Goal: Task Accomplishment & Management: Manage account settings

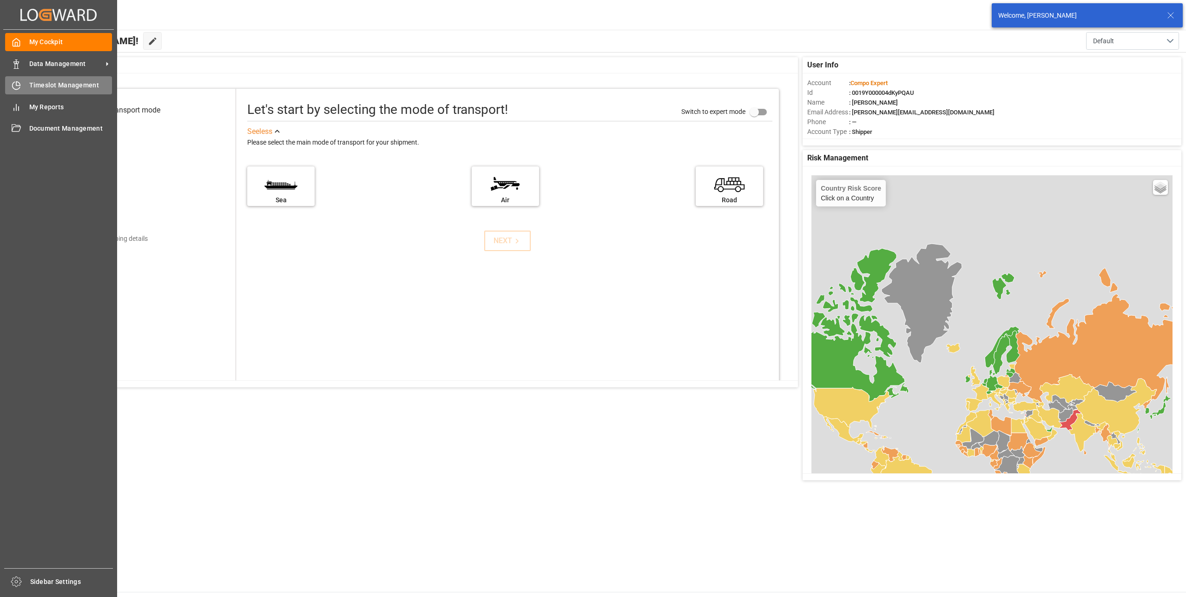
click at [27, 83] on div "Timeslot Management Timeslot Management" at bounding box center [58, 85] width 107 height 18
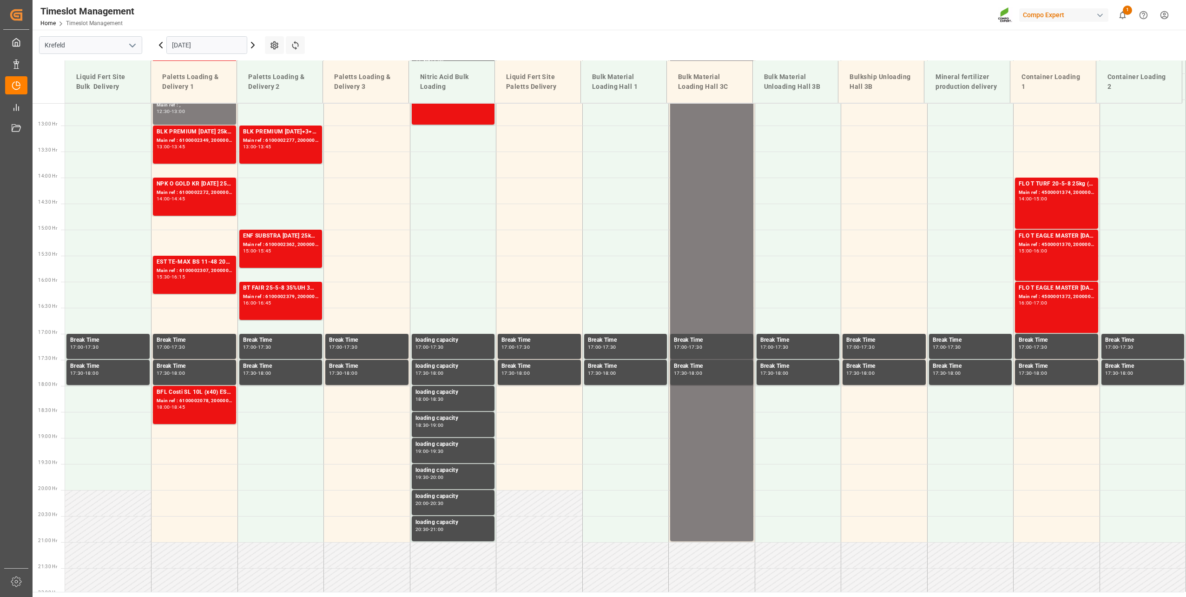
scroll to position [680, 0]
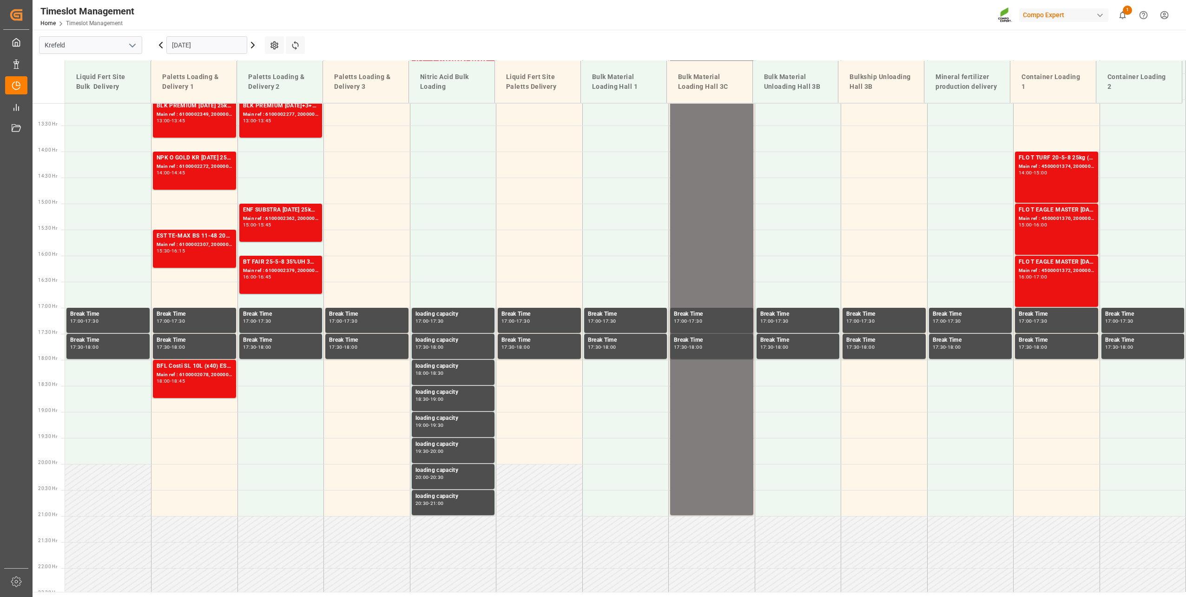
click at [196, 38] on input "[DATE]" at bounding box center [206, 45] width 81 height 18
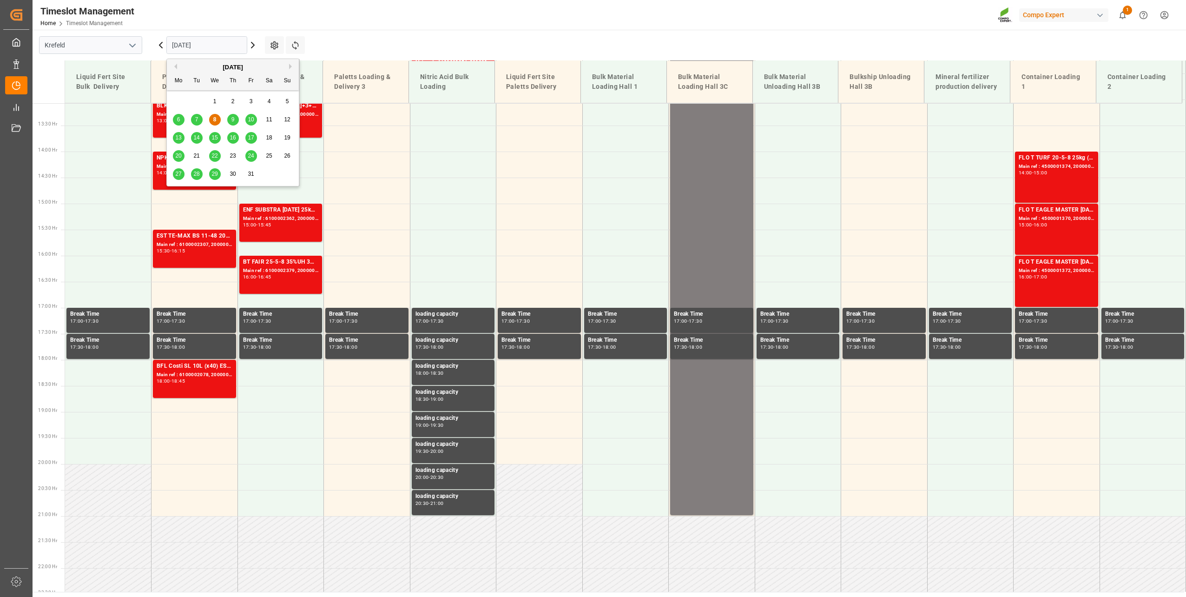
click at [180, 138] on span "13" at bounding box center [178, 137] width 6 height 7
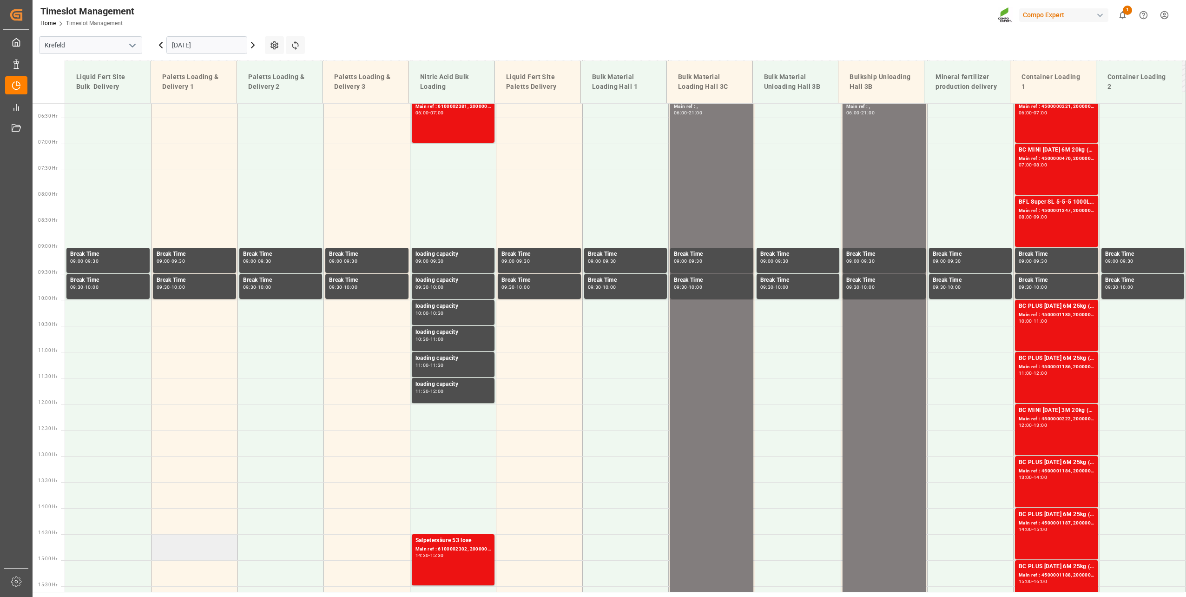
scroll to position [308, 0]
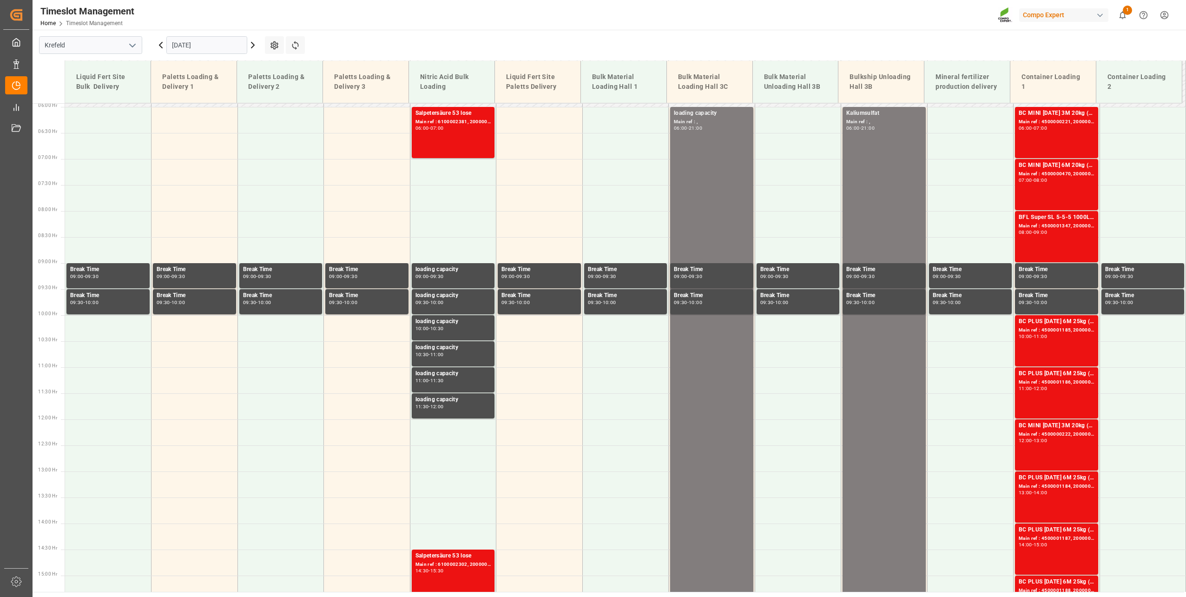
click at [185, 46] on input "[DATE]" at bounding box center [206, 45] width 81 height 18
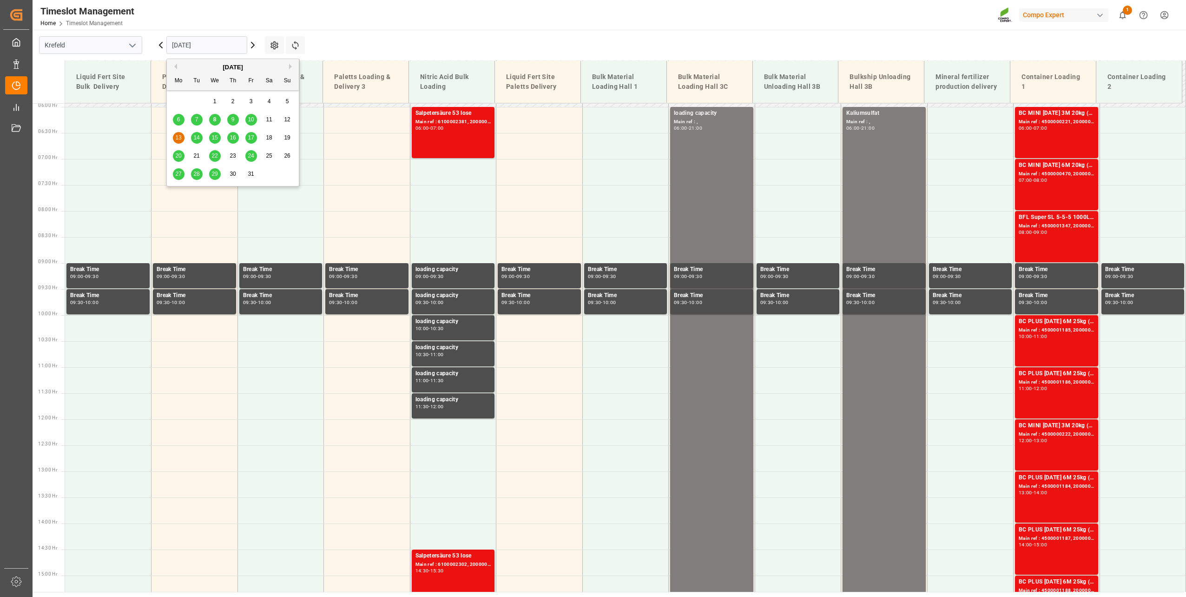
click at [197, 136] on span "14" at bounding box center [196, 137] width 6 height 7
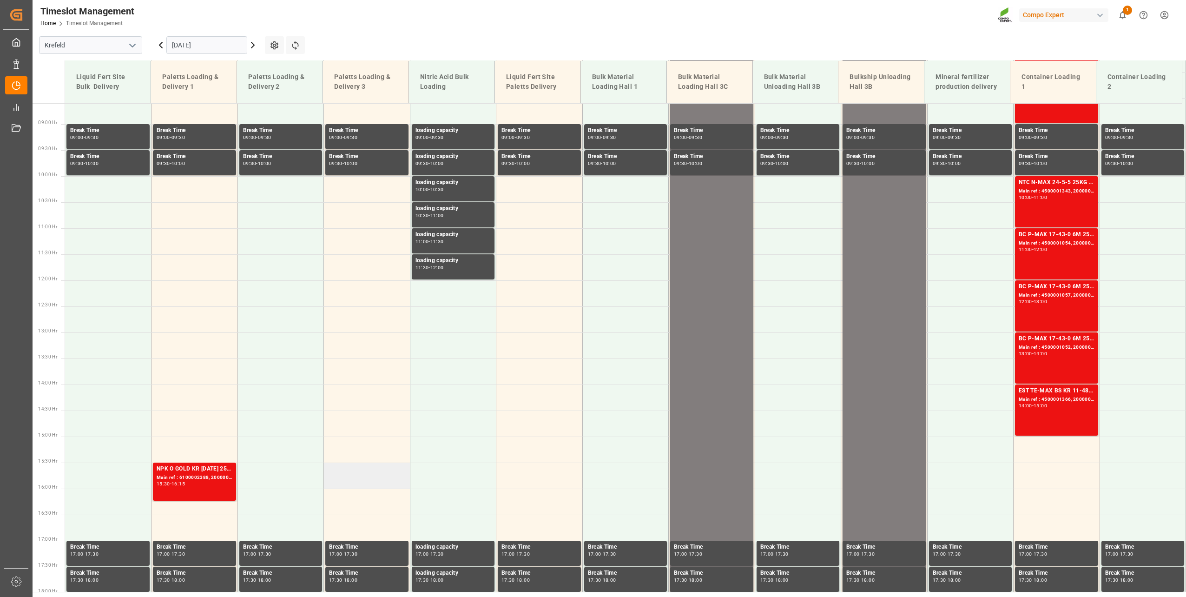
scroll to position [401, 0]
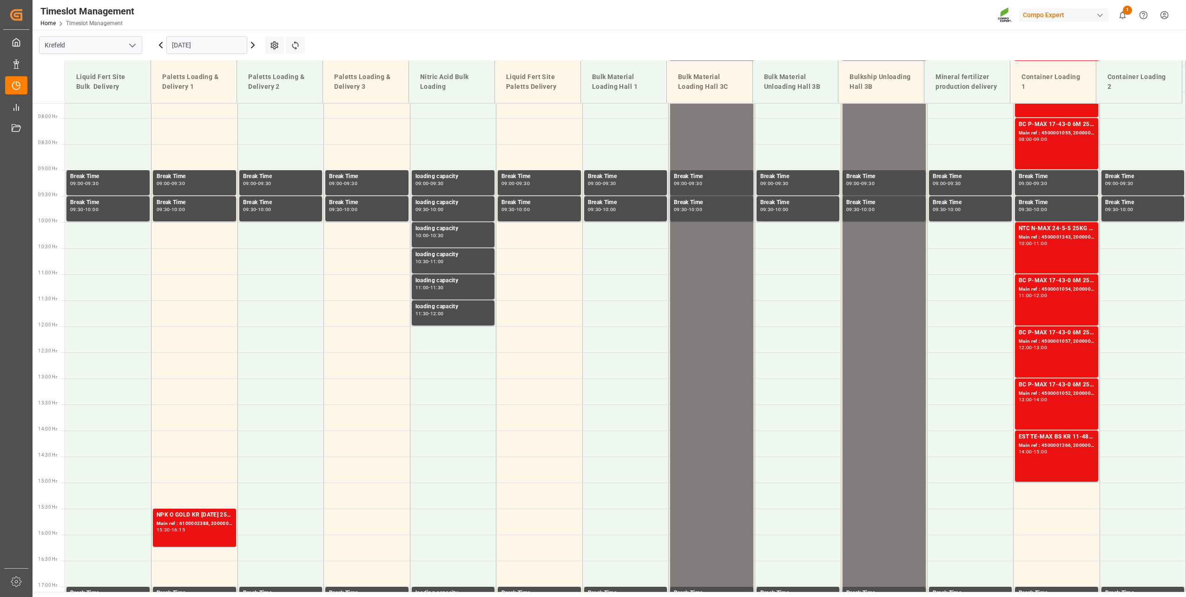
click at [204, 53] on input "[DATE]" at bounding box center [206, 45] width 81 height 18
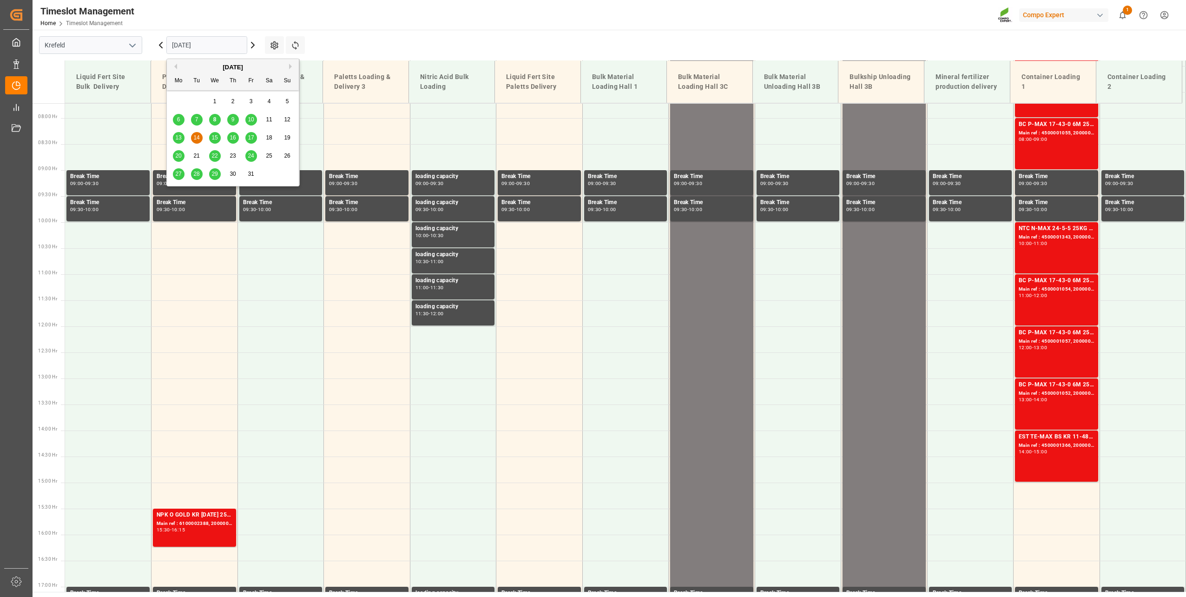
click at [215, 137] on span "15" at bounding box center [214, 137] width 6 height 7
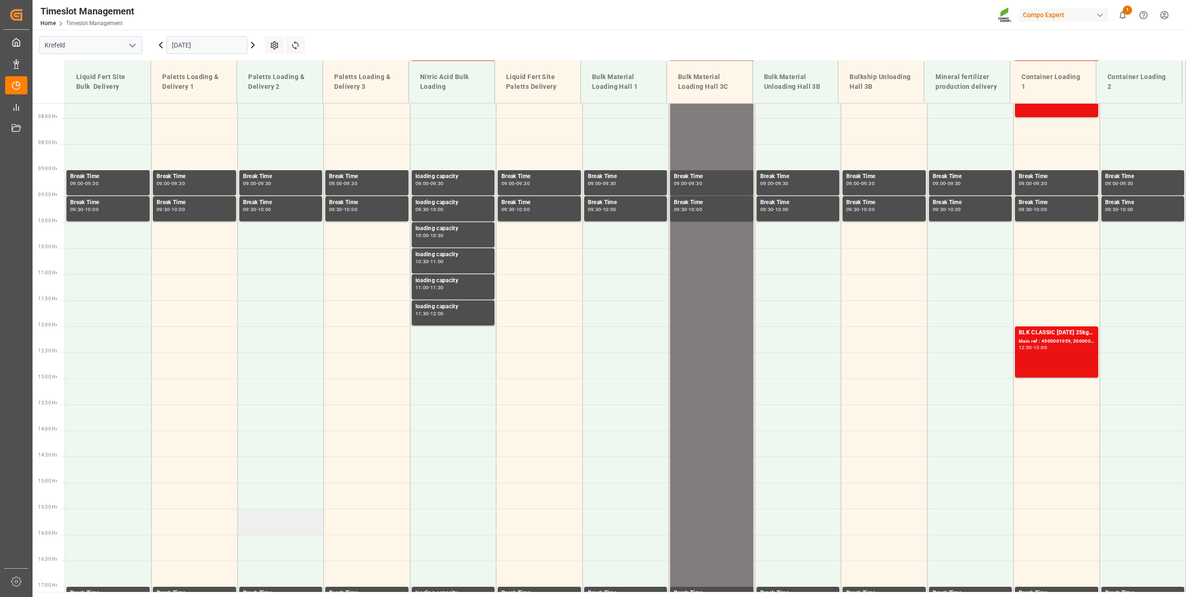
scroll to position [169, 0]
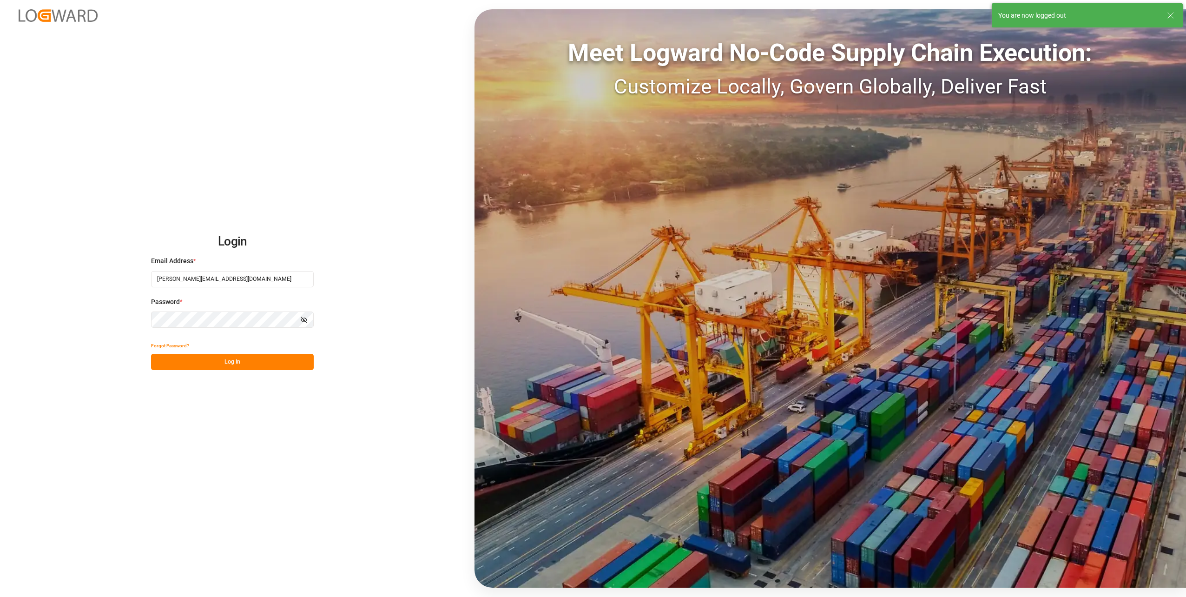
click at [210, 369] on button "Log In" at bounding box center [232, 362] width 163 height 16
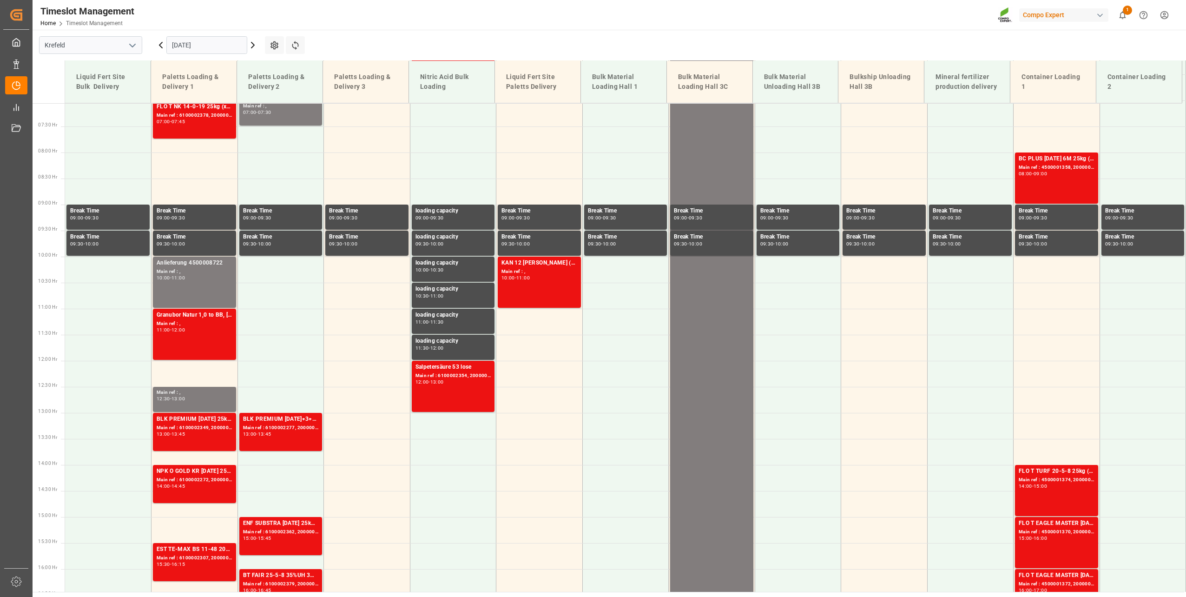
click at [190, 35] on div "[DATE]" at bounding box center [207, 45] width 116 height 31
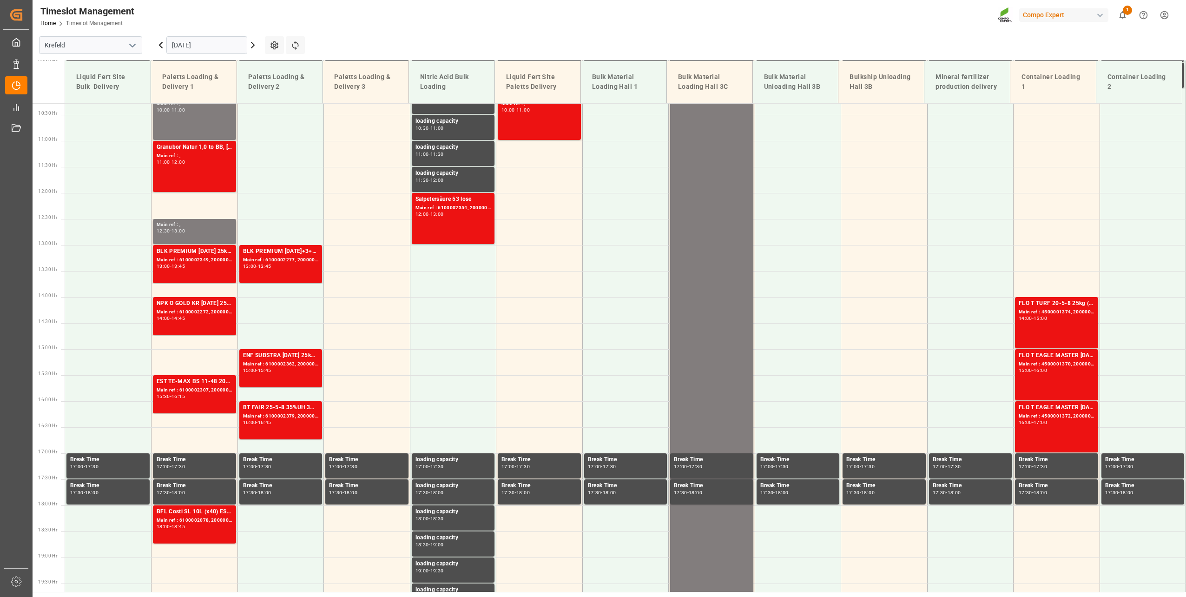
scroll to position [680, 0]
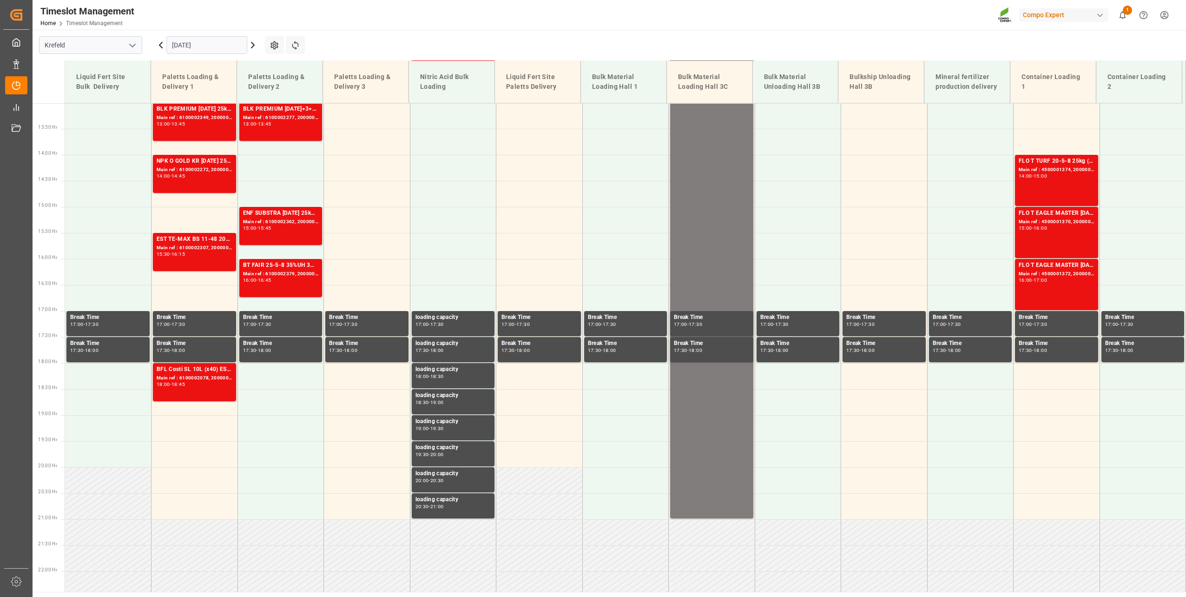
click at [193, 46] on input "[DATE]" at bounding box center [206, 45] width 81 height 18
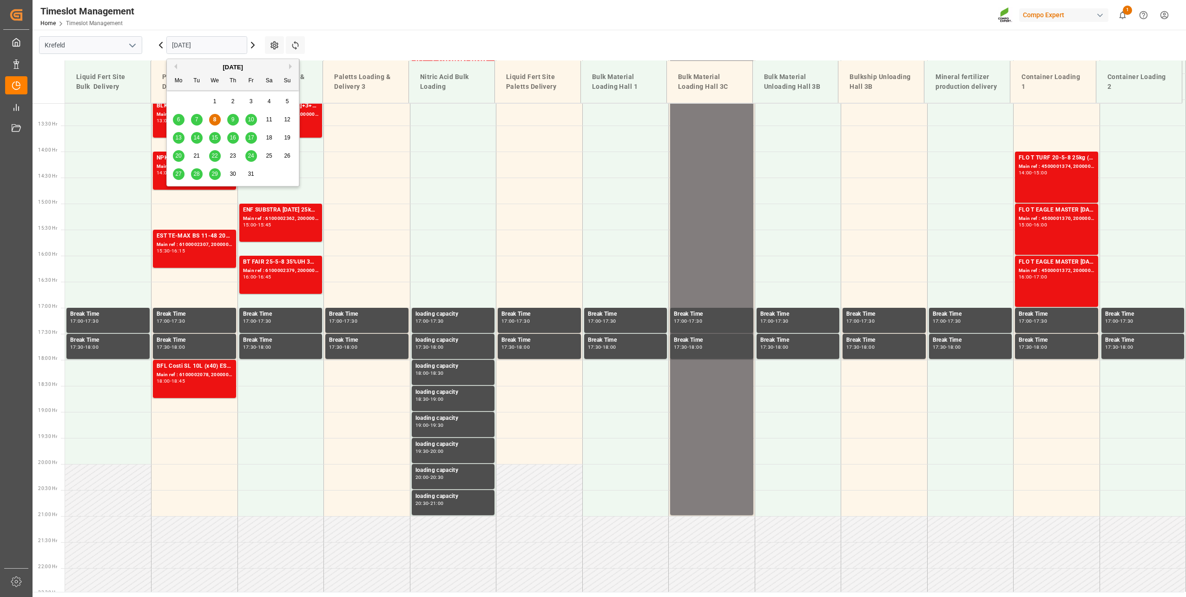
click at [217, 133] on div "15" at bounding box center [215, 137] width 12 height 11
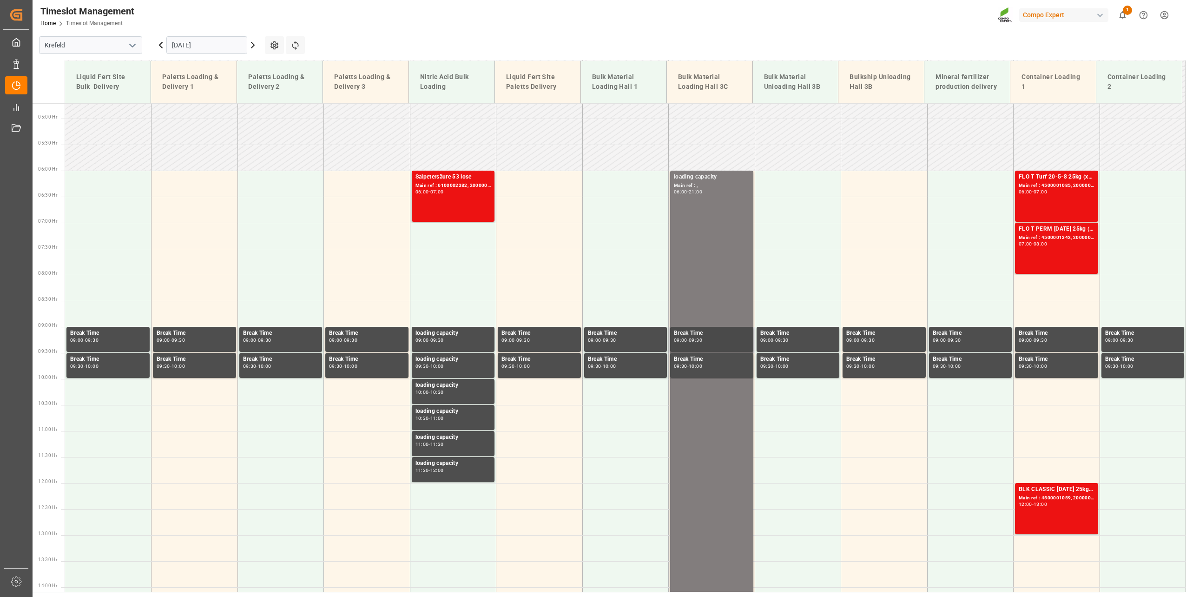
scroll to position [262, 0]
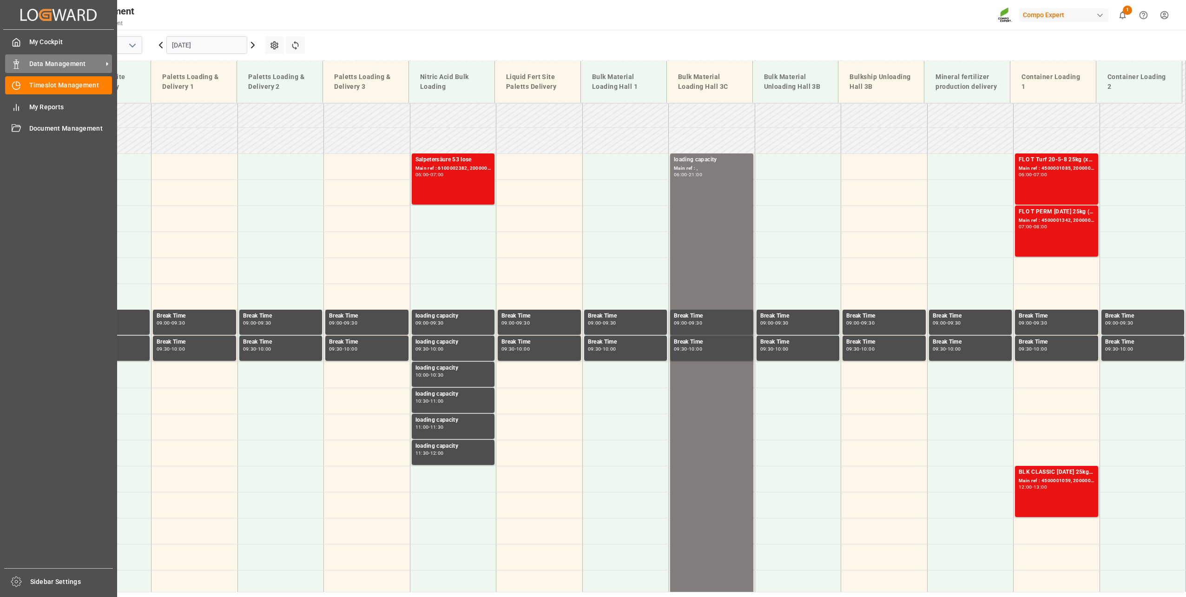
click at [41, 63] on span "Data Management" at bounding box center [65, 64] width 73 height 10
click at [26, 66] on div "Data Management Data Management" at bounding box center [58, 63] width 107 height 18
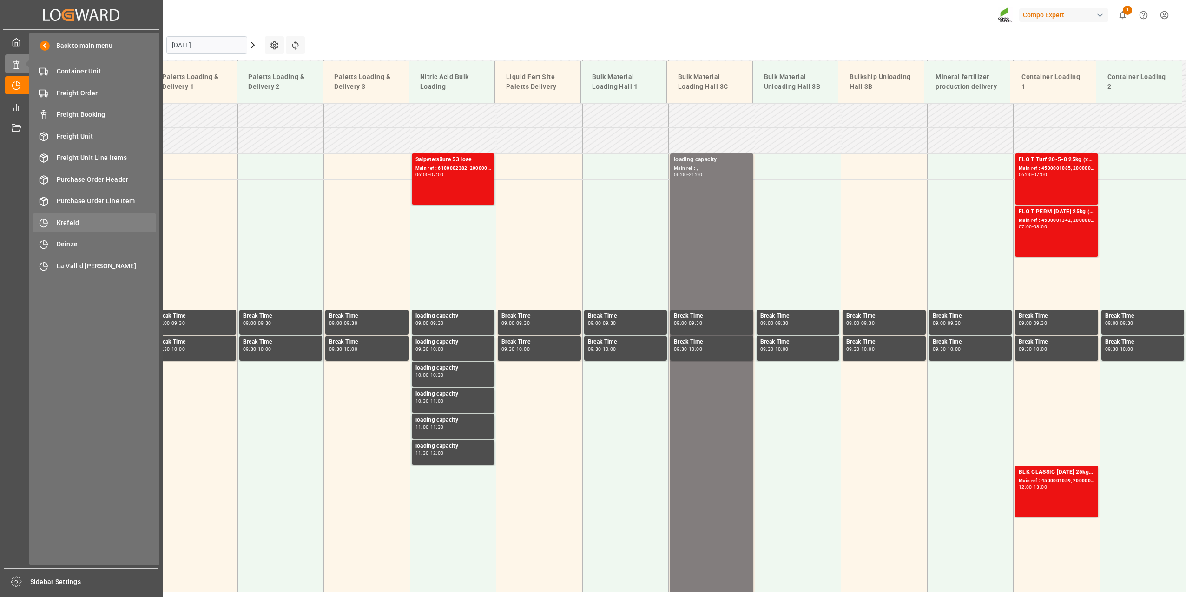
click at [82, 220] on span "Krefeld" at bounding box center [107, 223] width 100 height 10
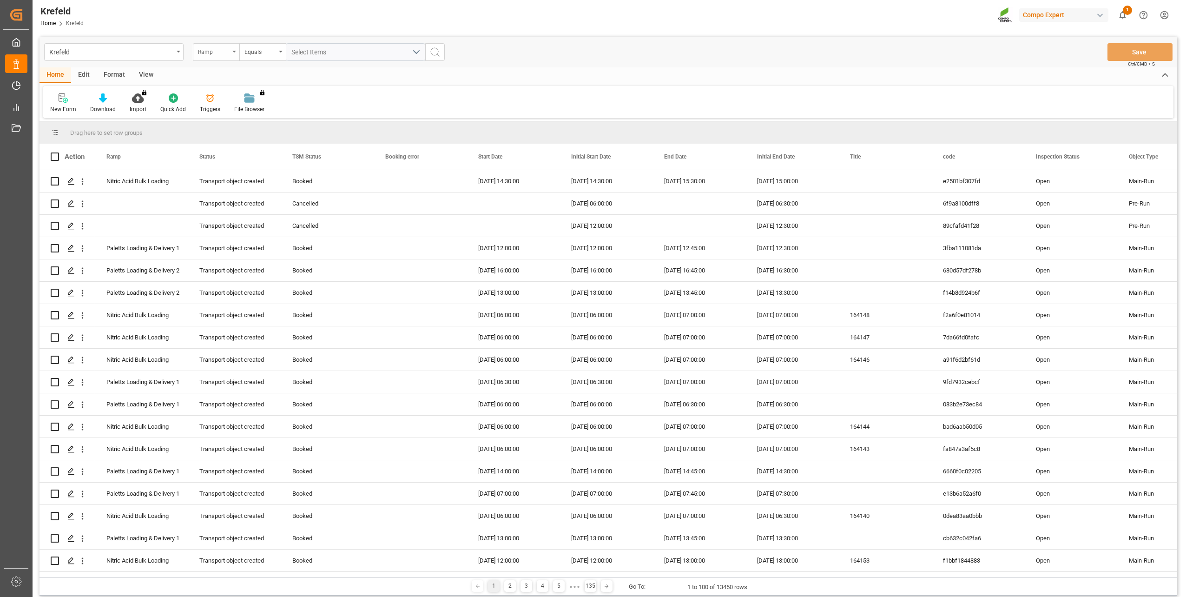
click at [221, 54] on div "Ramp" at bounding box center [214, 51] width 32 height 11
type input "sa"
click at [218, 92] on div "SAP Order Number" at bounding box center [262, 95] width 138 height 20
click at [265, 48] on div "Equals" at bounding box center [260, 51] width 32 height 11
click at [281, 114] on div "Fuzzy search" at bounding box center [309, 115] width 138 height 20
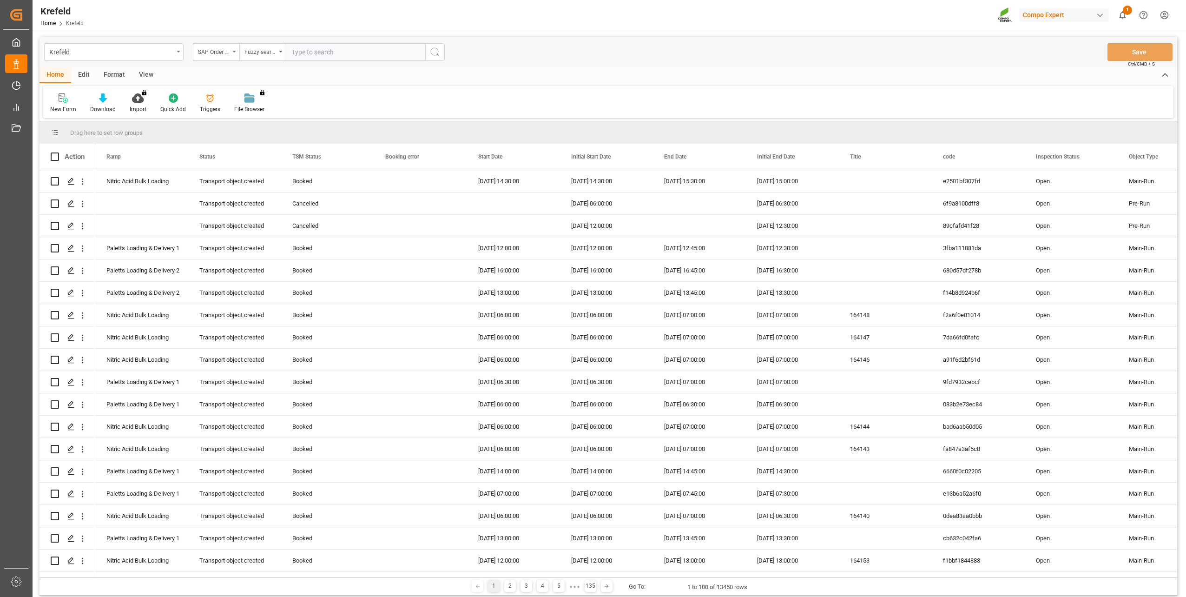
paste input "2000000277"
type input "2000000277"
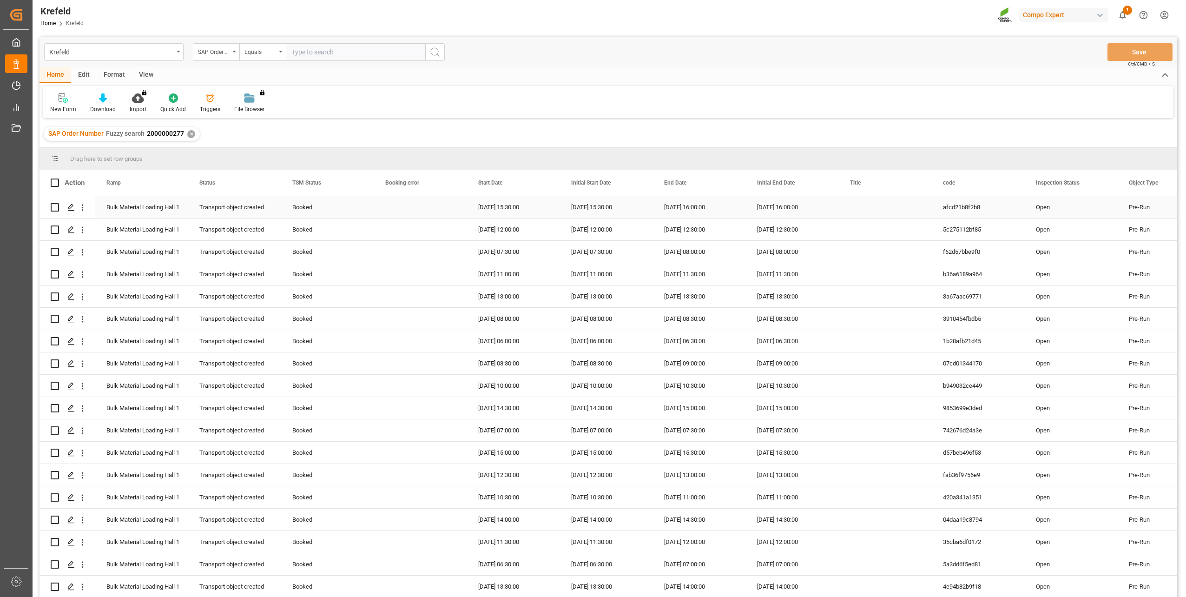
click at [312, 206] on div "Booked" at bounding box center [327, 207] width 71 height 21
click at [355, 208] on icon "open menu" at bounding box center [356, 212] width 11 height 11
click at [320, 325] on div "Cancelled" at bounding box center [327, 336] width 77 height 33
type input "Cancelled"
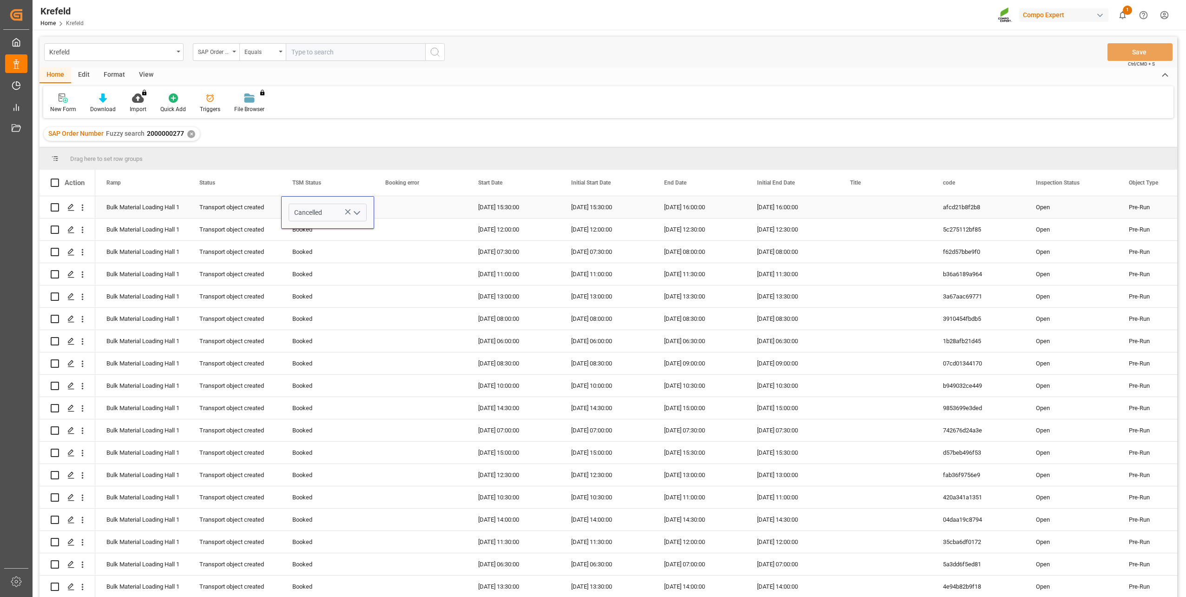
click at [407, 208] on div "Press SPACE to select this row." at bounding box center [420, 207] width 93 height 22
click at [316, 205] on div "Cancelled" at bounding box center [327, 207] width 71 height 21
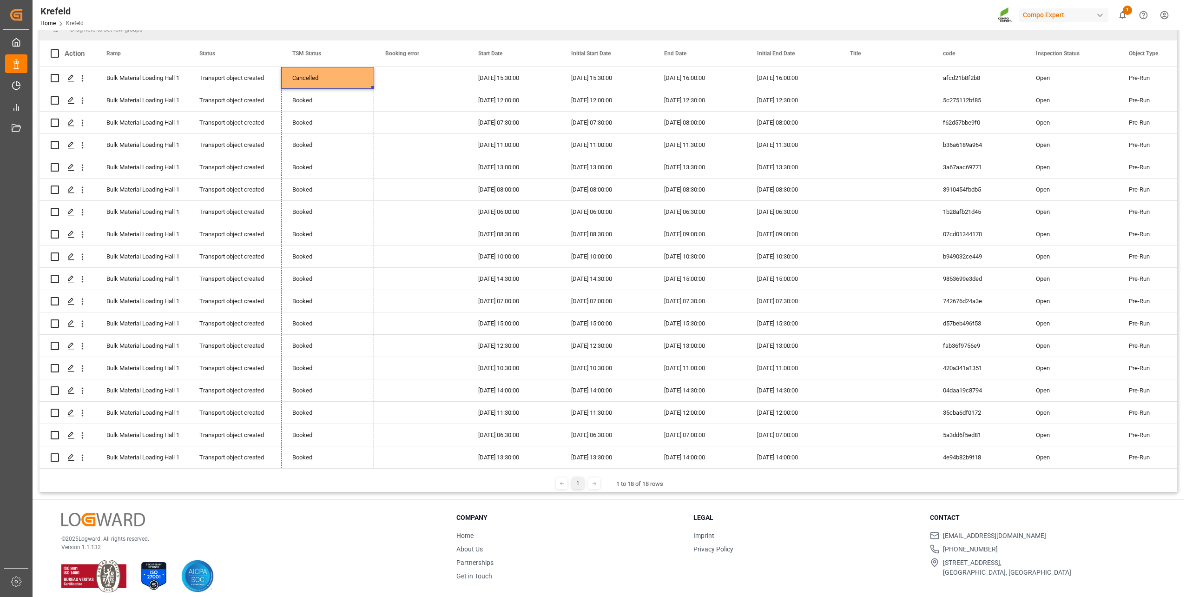
scroll to position [138, 0]
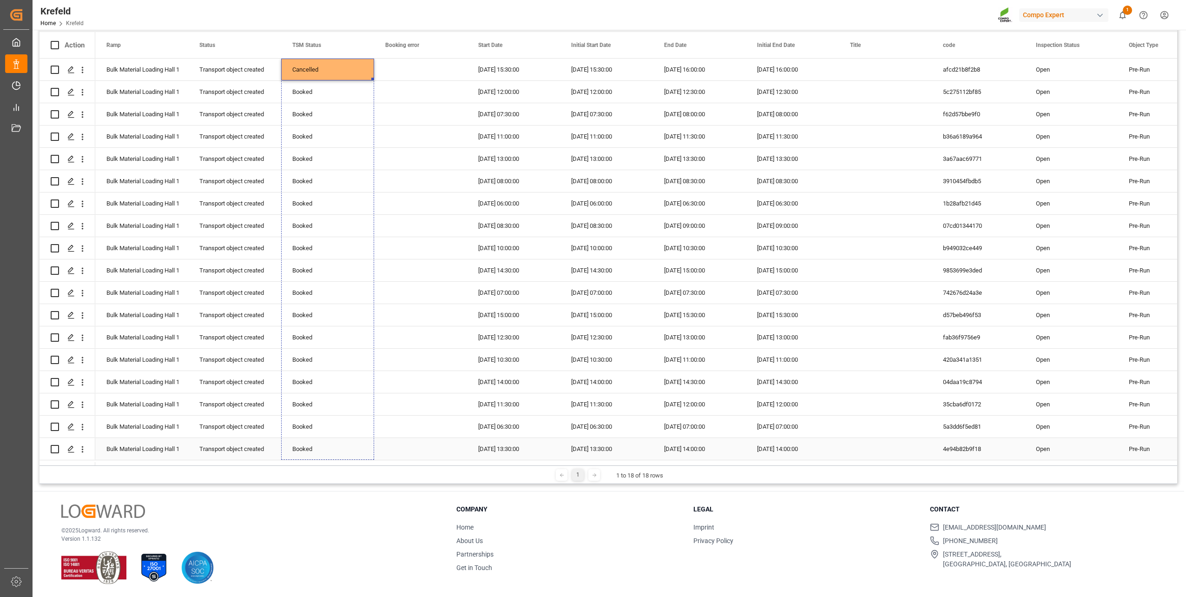
drag, startPoint x: 373, startPoint y: 214, endPoint x: 348, endPoint y: 450, distance: 237.3
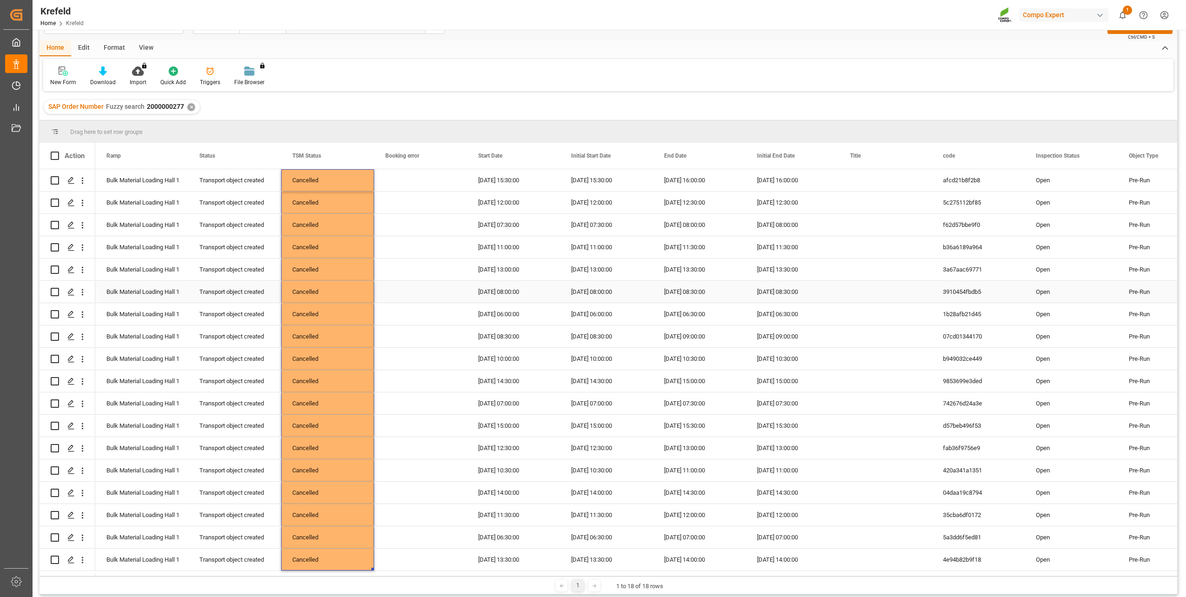
scroll to position [0, 0]
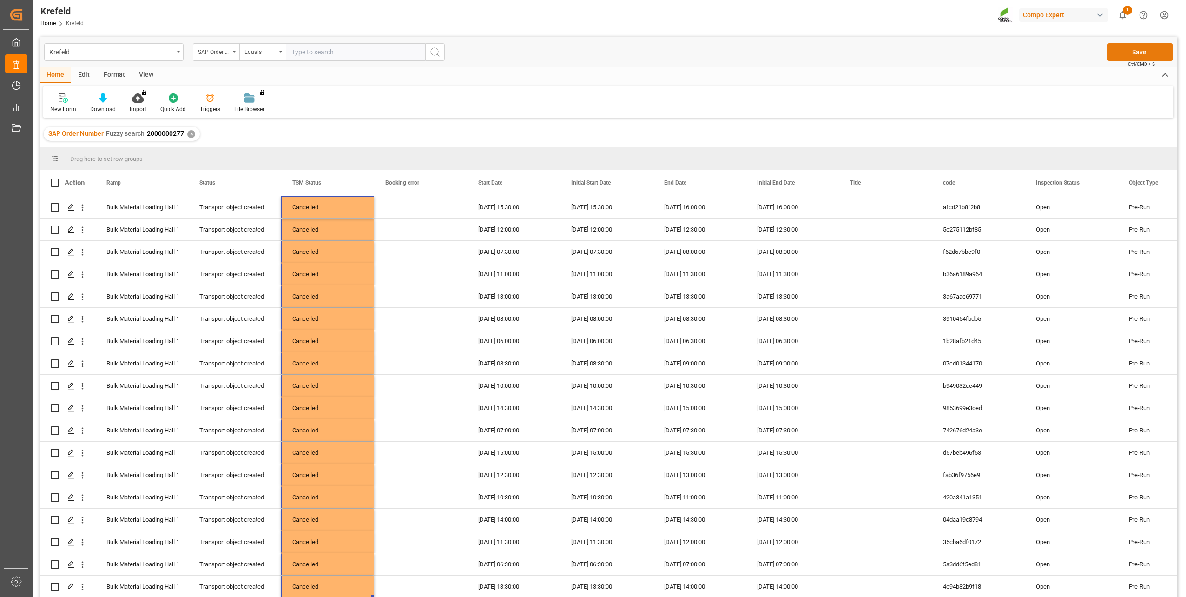
click at [1126, 49] on button "Save" at bounding box center [1139, 52] width 65 height 18
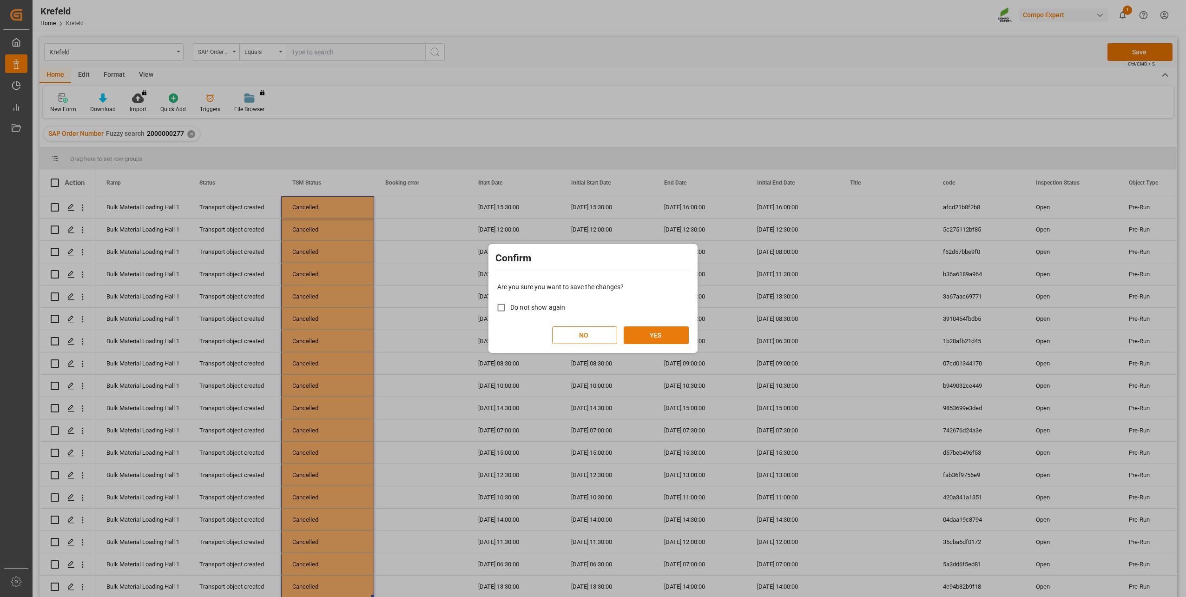
click at [657, 337] on button "YES" at bounding box center [655, 335] width 65 height 18
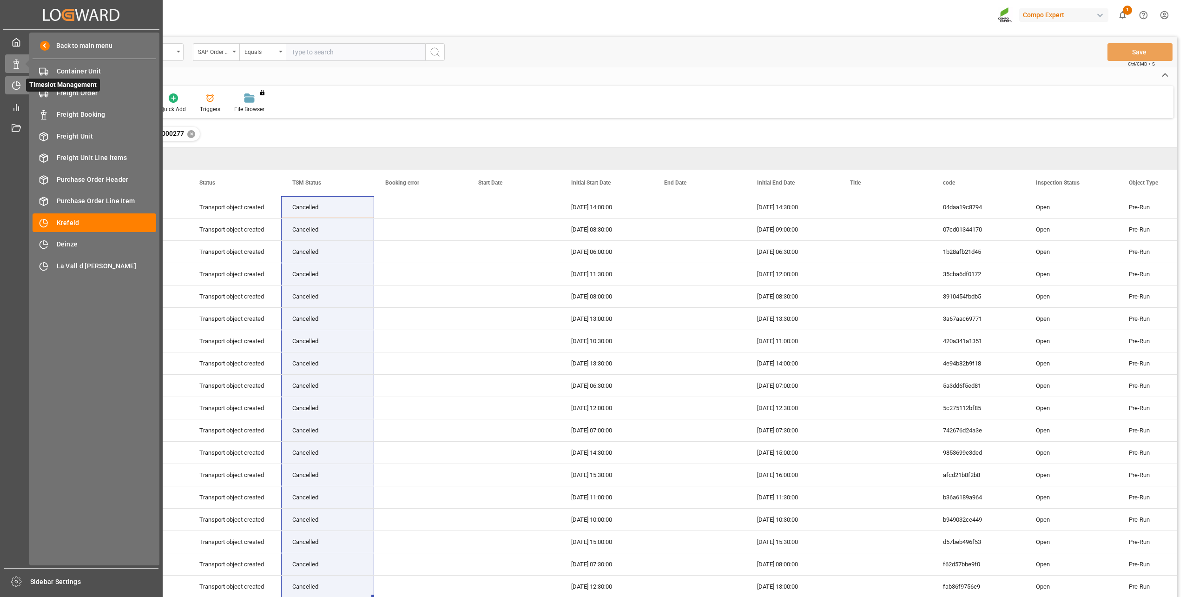
click at [20, 85] on icon at bounding box center [18, 84] width 4 height 4
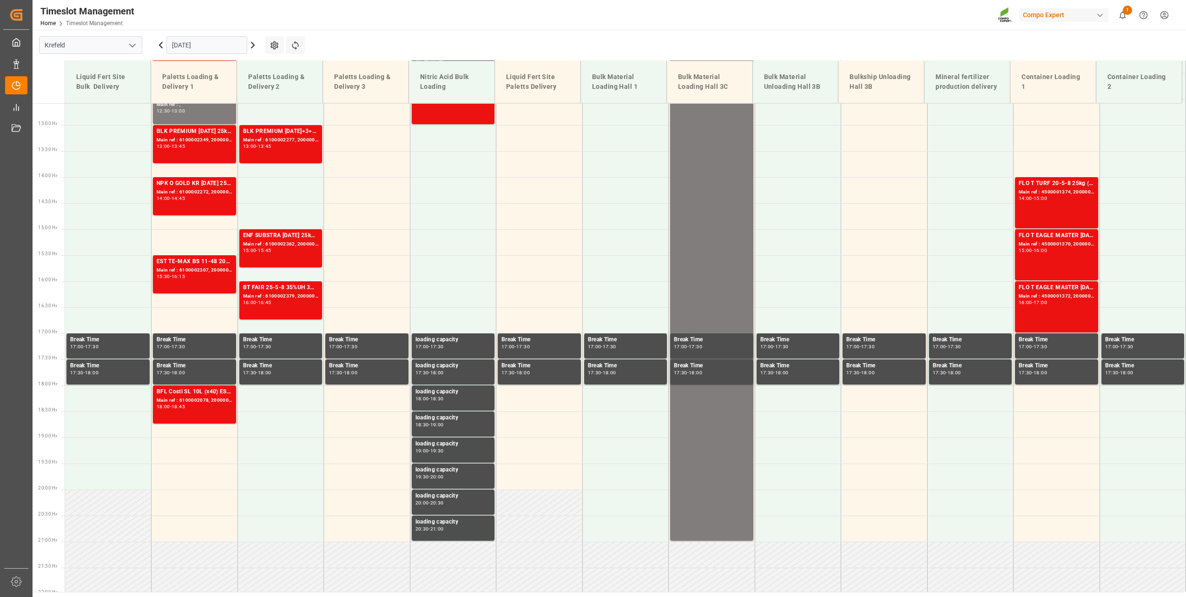
click at [188, 46] on input "[DATE]" at bounding box center [206, 45] width 81 height 18
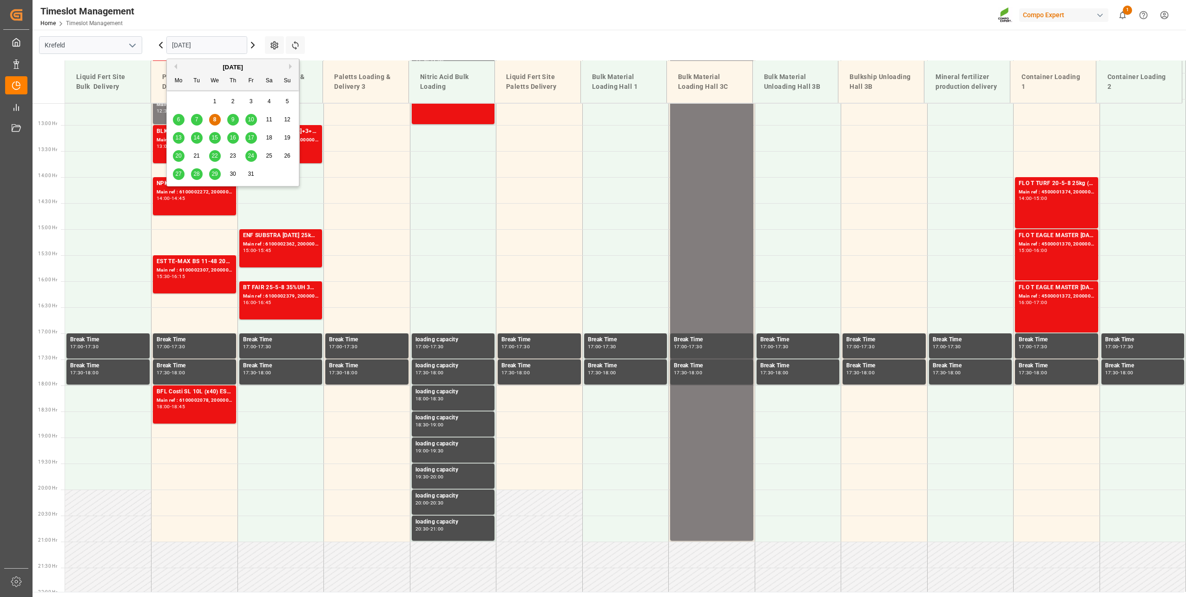
scroll to position [680, 0]
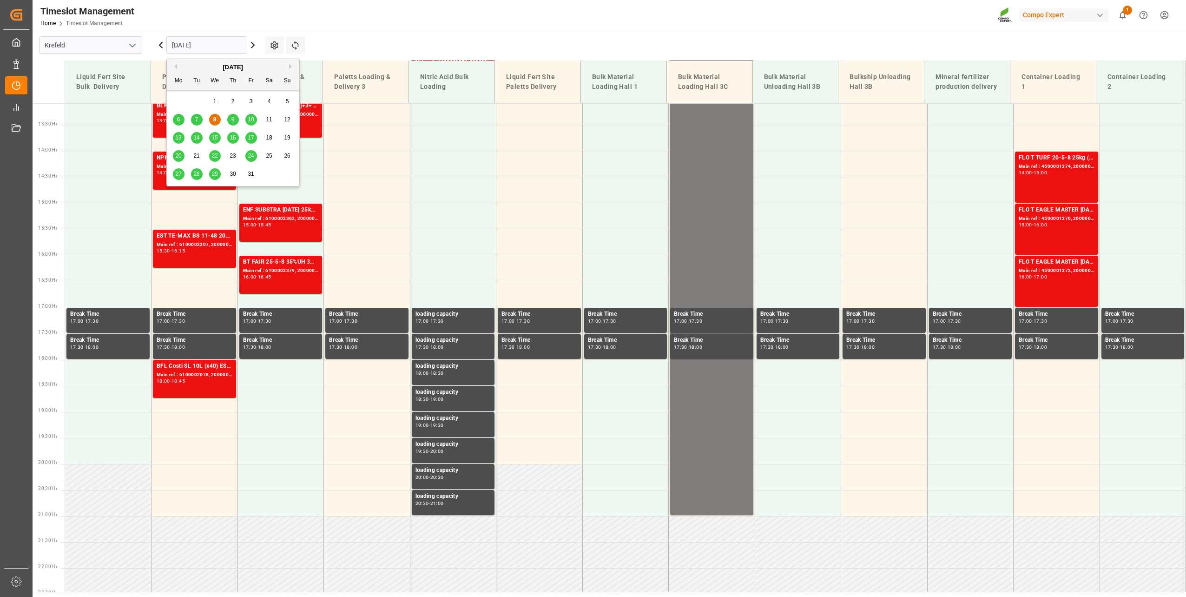
click at [234, 116] on div "9" at bounding box center [233, 119] width 12 height 11
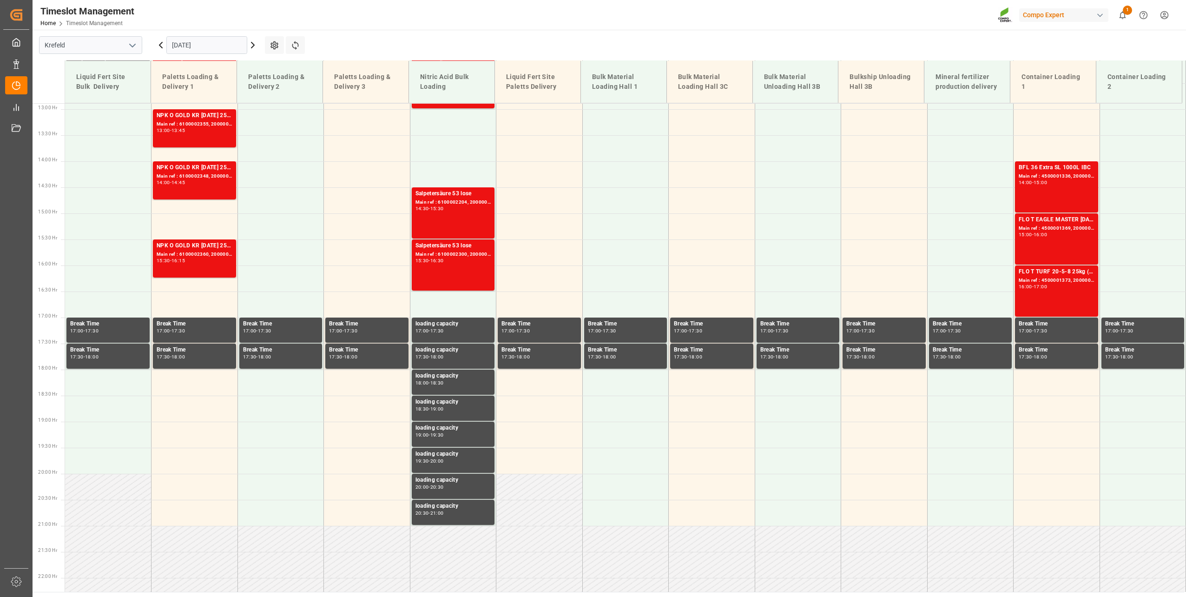
scroll to position [761, 0]
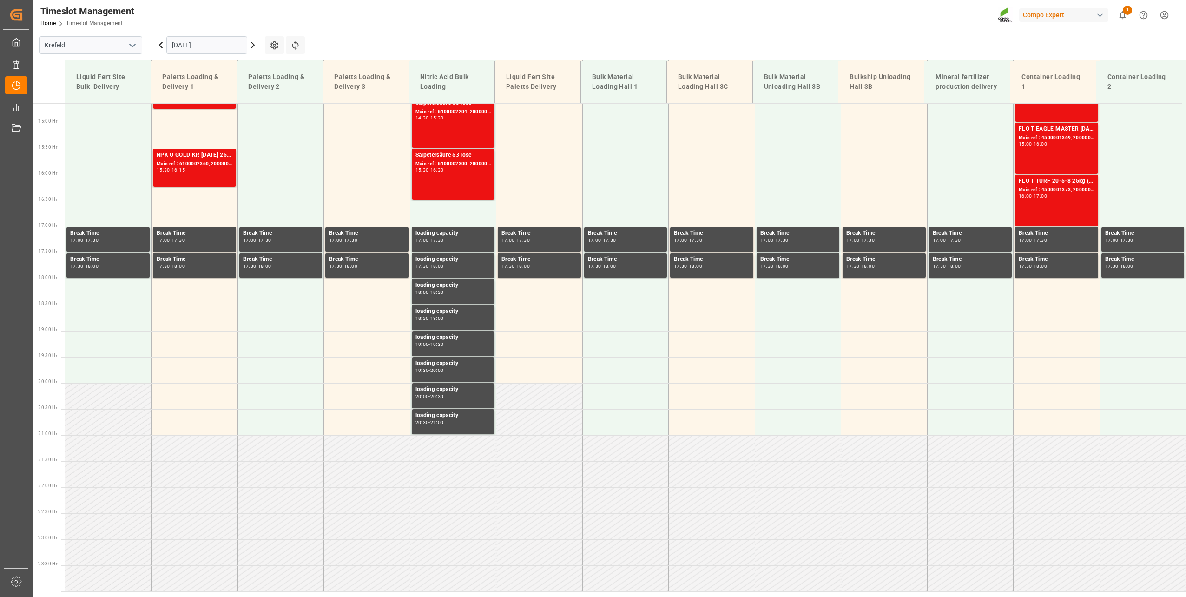
click at [204, 42] on input "[DATE]" at bounding box center [206, 45] width 81 height 18
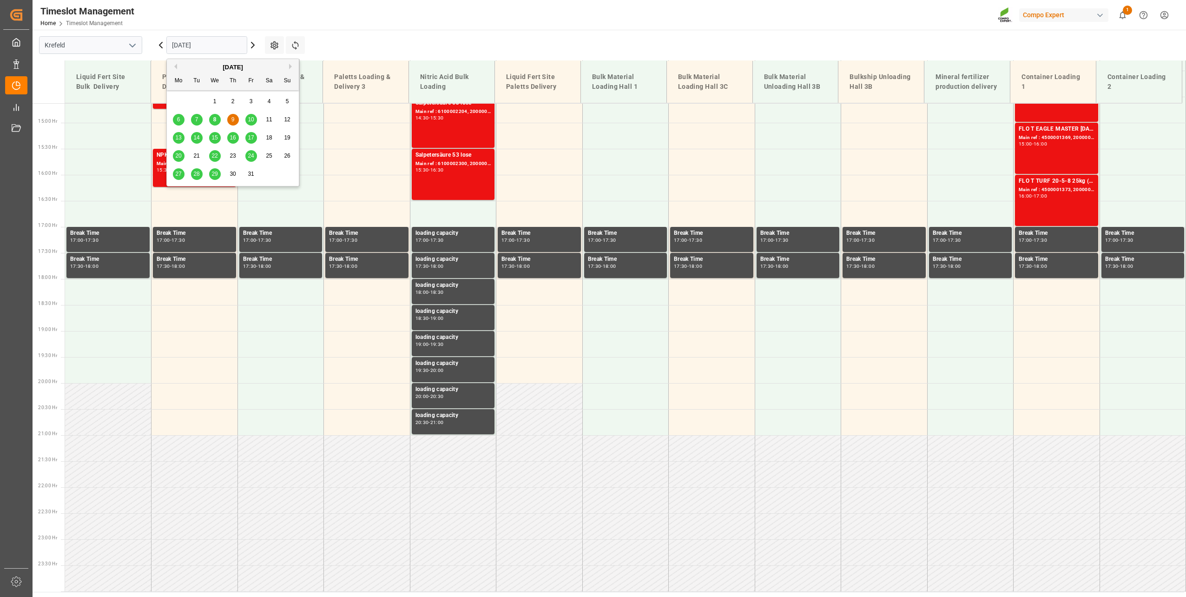
click at [251, 118] on span "10" at bounding box center [251, 119] width 6 height 7
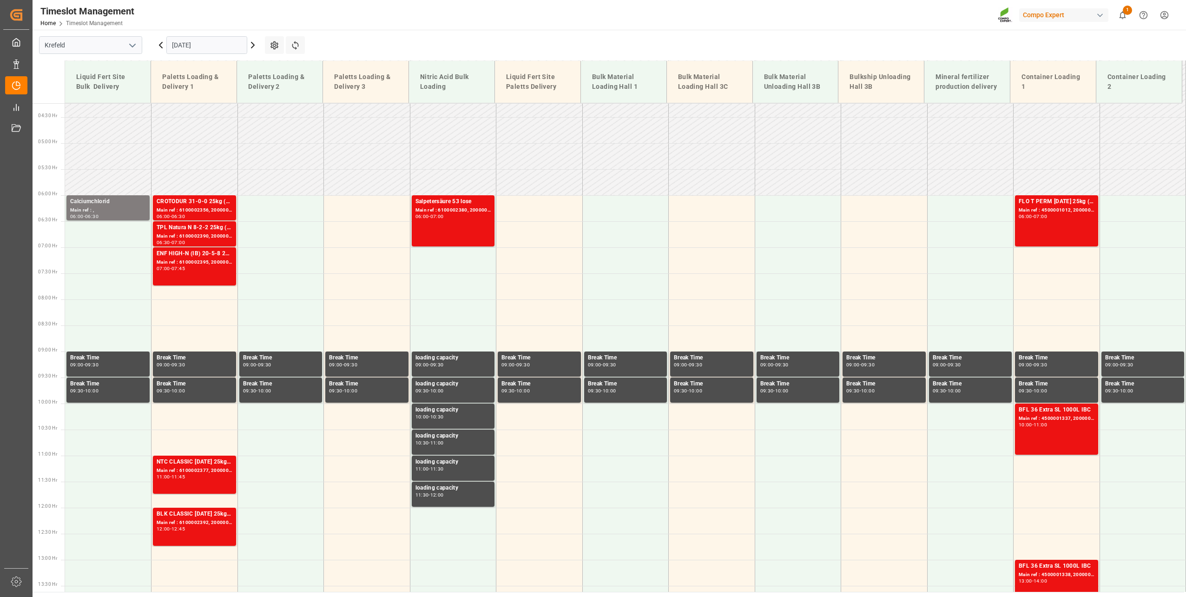
scroll to position [76, 0]
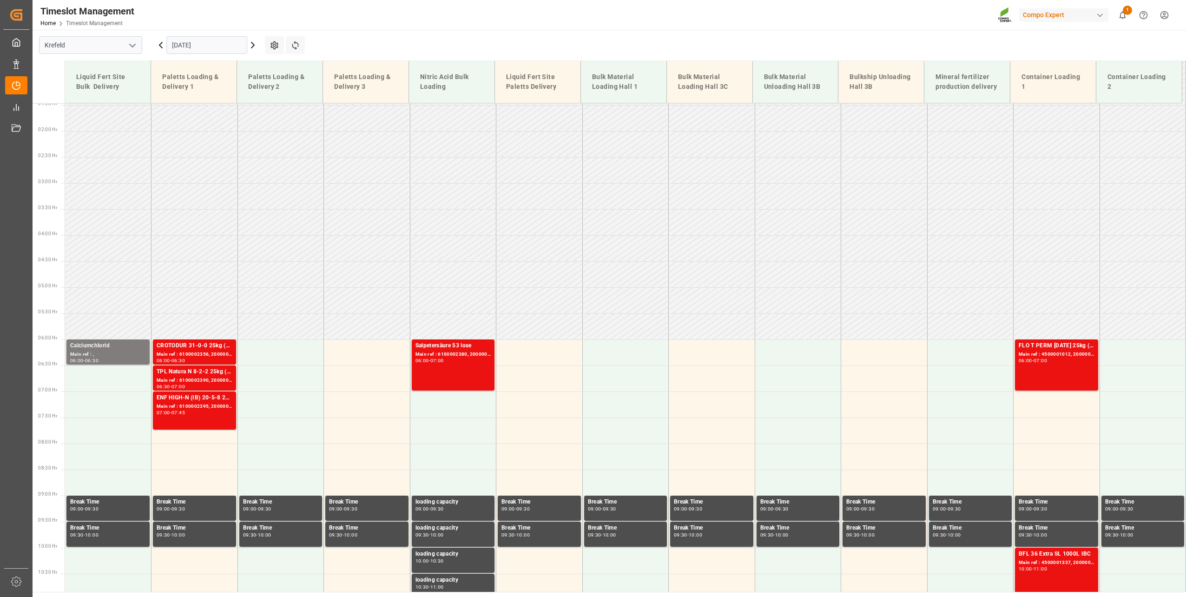
click at [196, 36] on input "[DATE]" at bounding box center [206, 45] width 81 height 18
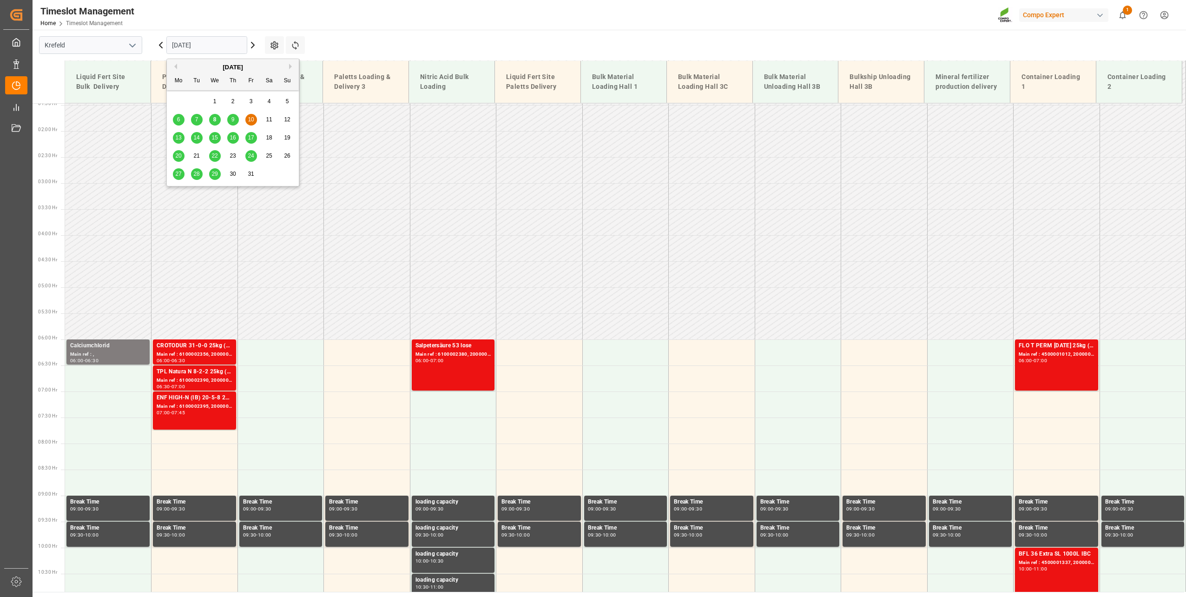
click at [177, 139] on span "13" at bounding box center [178, 137] width 6 height 7
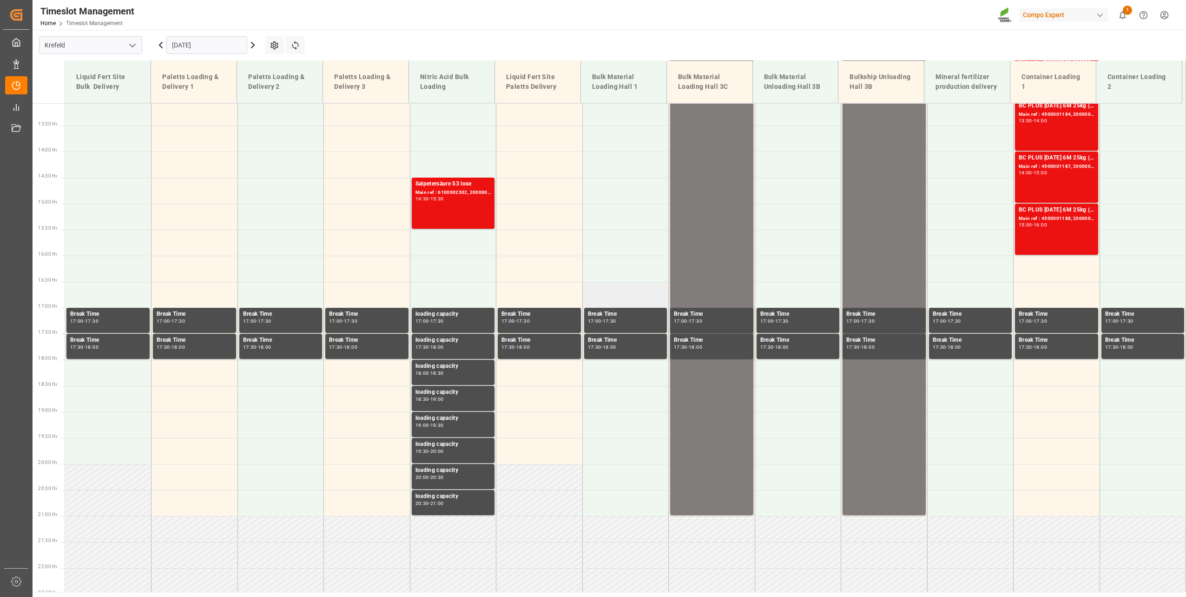
scroll to position [262, 0]
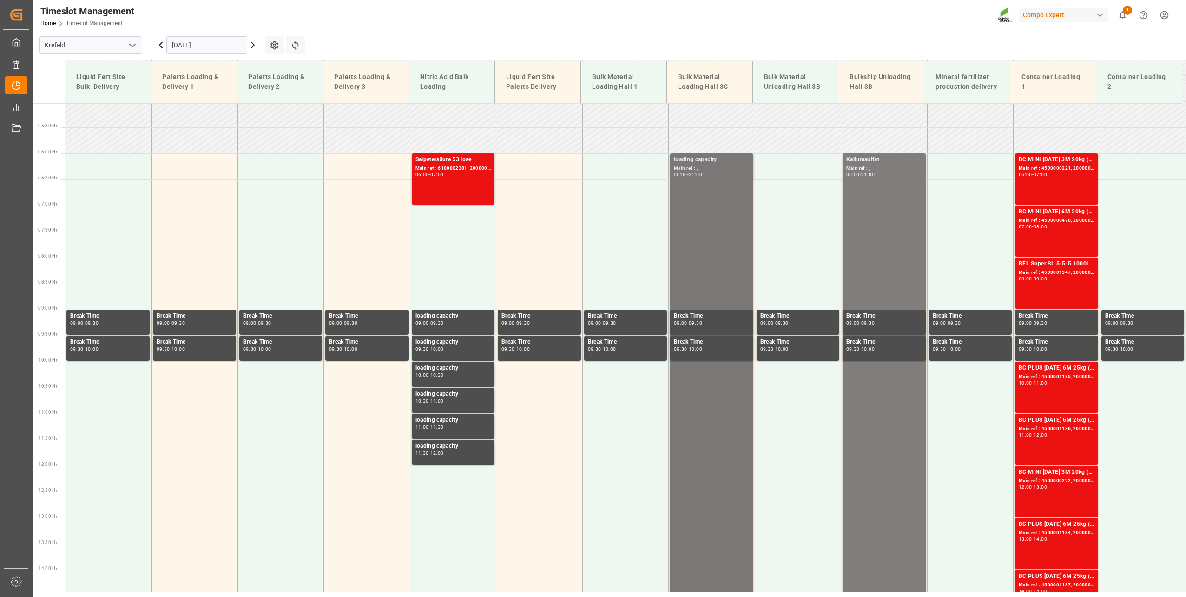
click at [703, 243] on div "loading capacity Main ref : , 06:00 - 21:00" at bounding box center [712, 543] width 76 height 776
click at [219, 49] on input "[DATE]" at bounding box center [206, 45] width 81 height 18
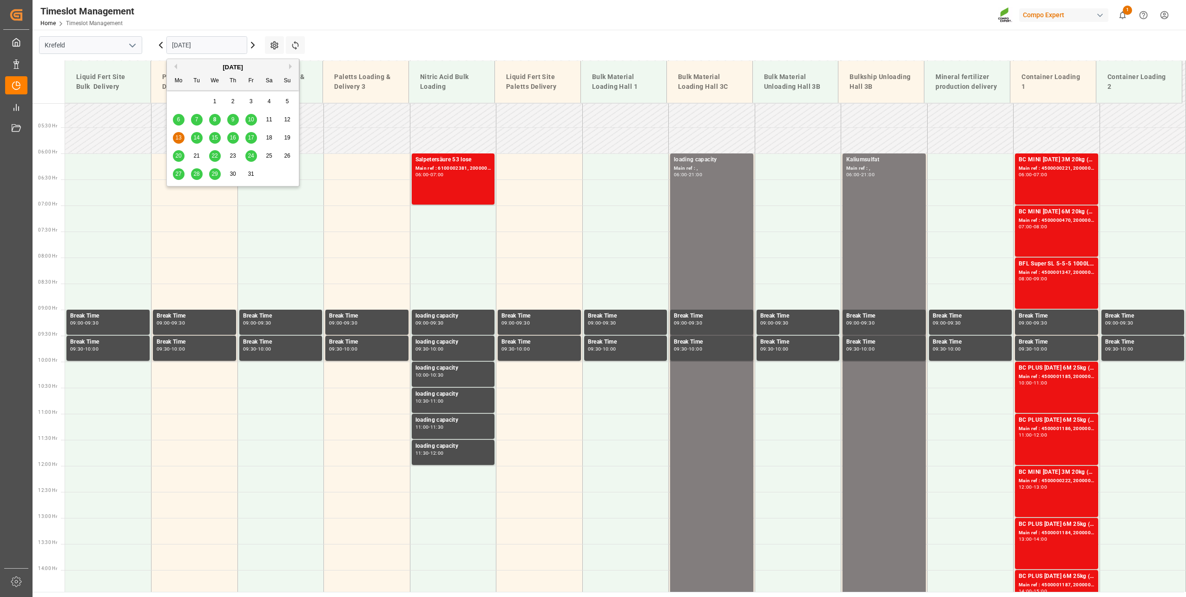
click at [194, 136] on span "14" at bounding box center [196, 137] width 6 height 7
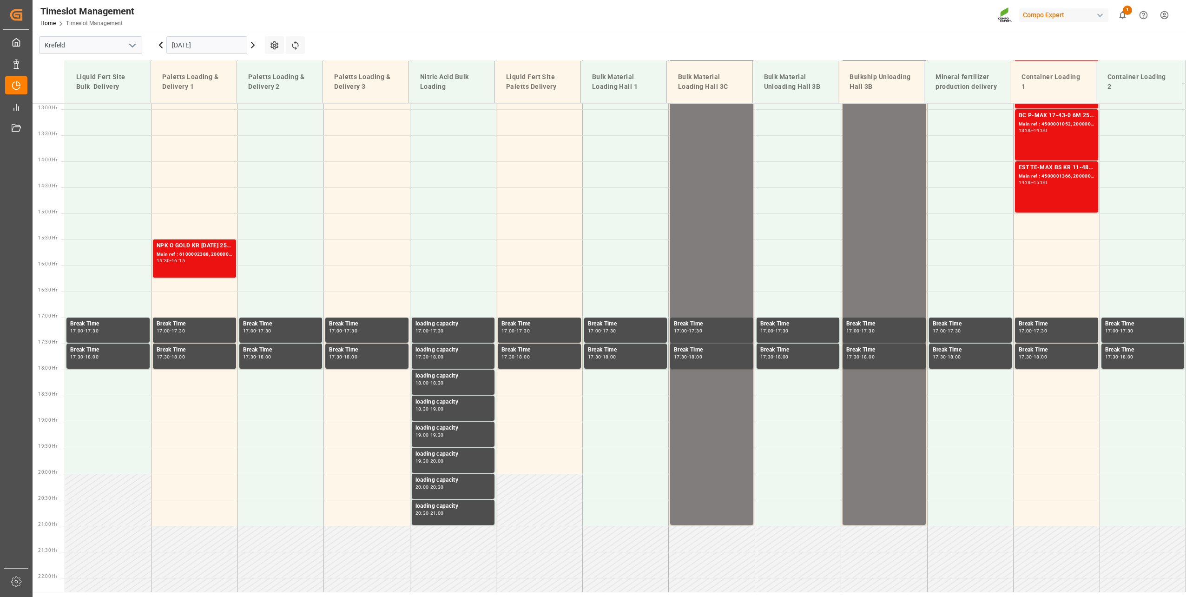
scroll to position [680, 0]
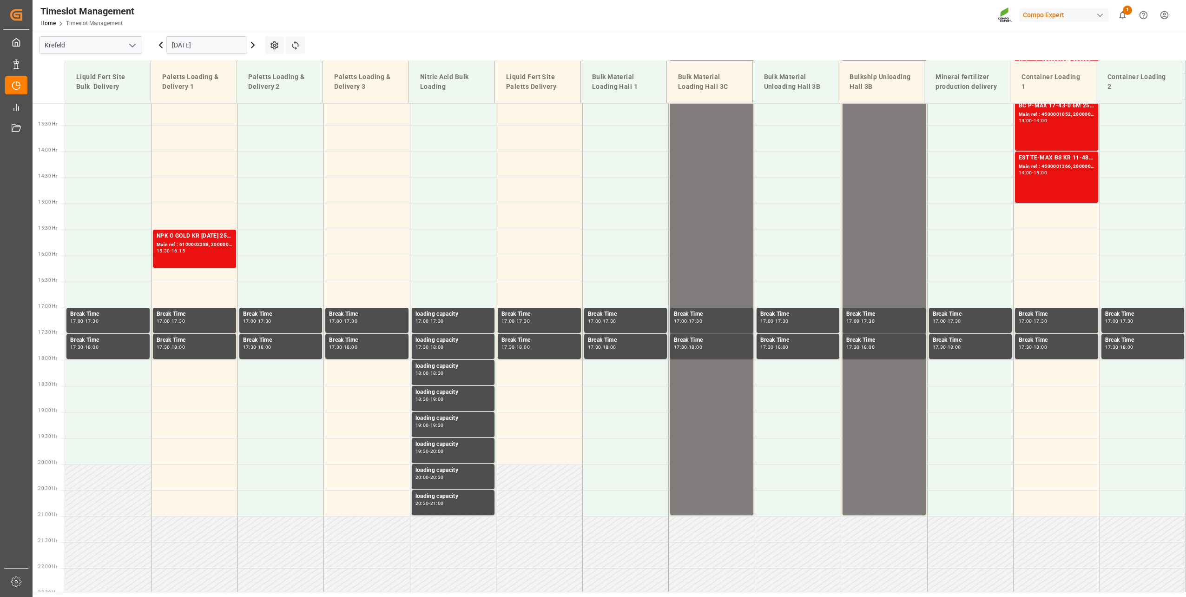
click at [212, 51] on input "[DATE]" at bounding box center [206, 45] width 81 height 18
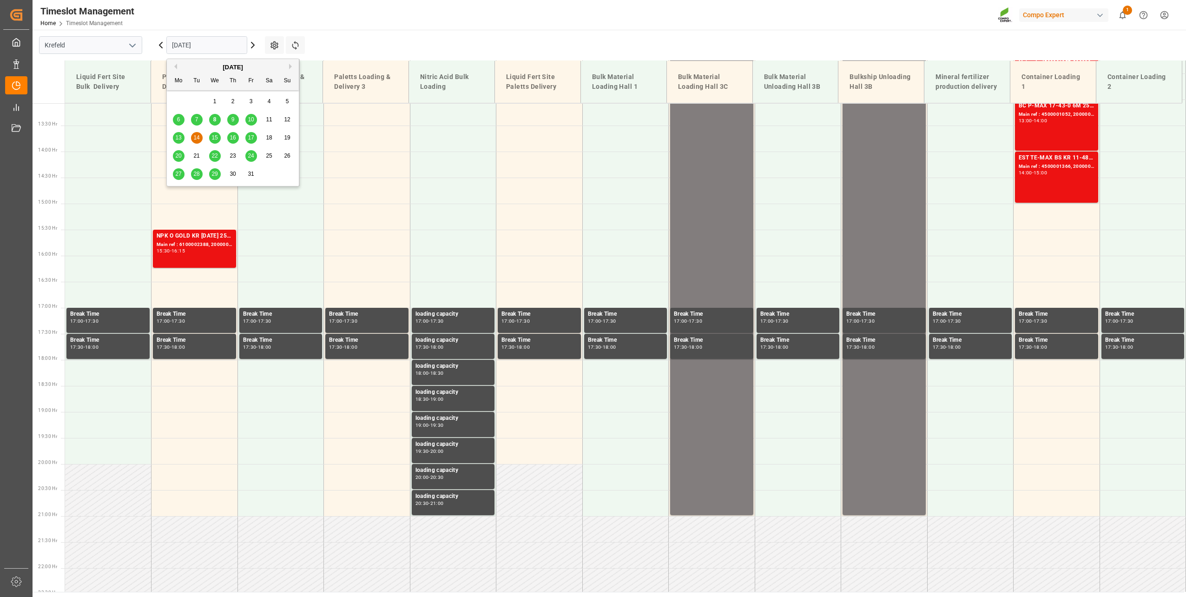
click at [220, 134] on div "15" at bounding box center [215, 137] width 12 height 11
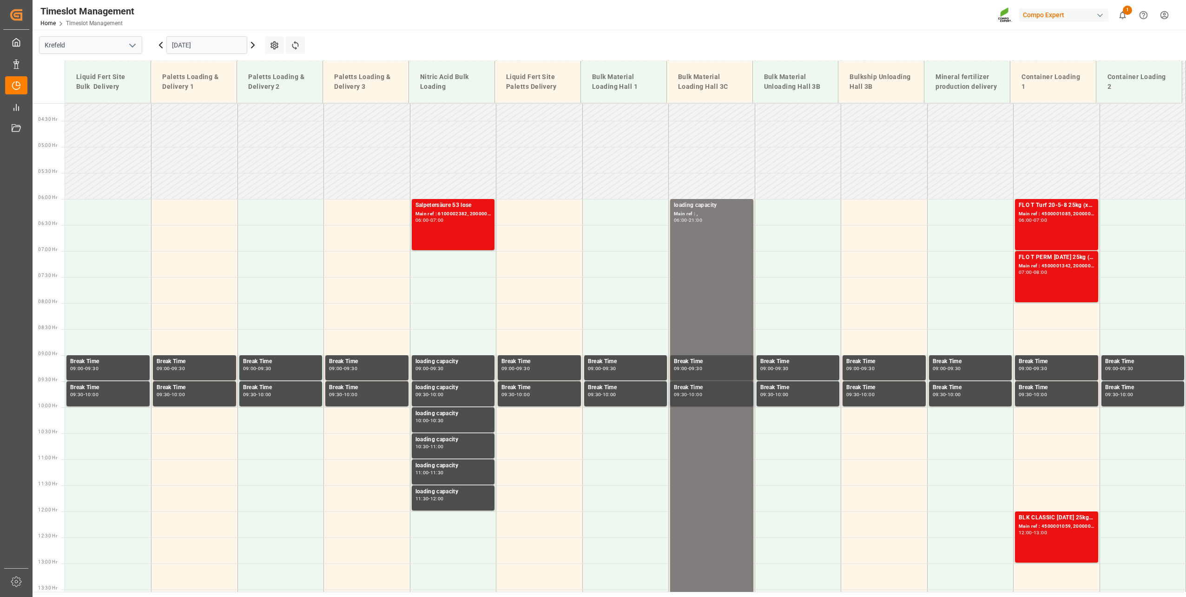
scroll to position [123, 0]
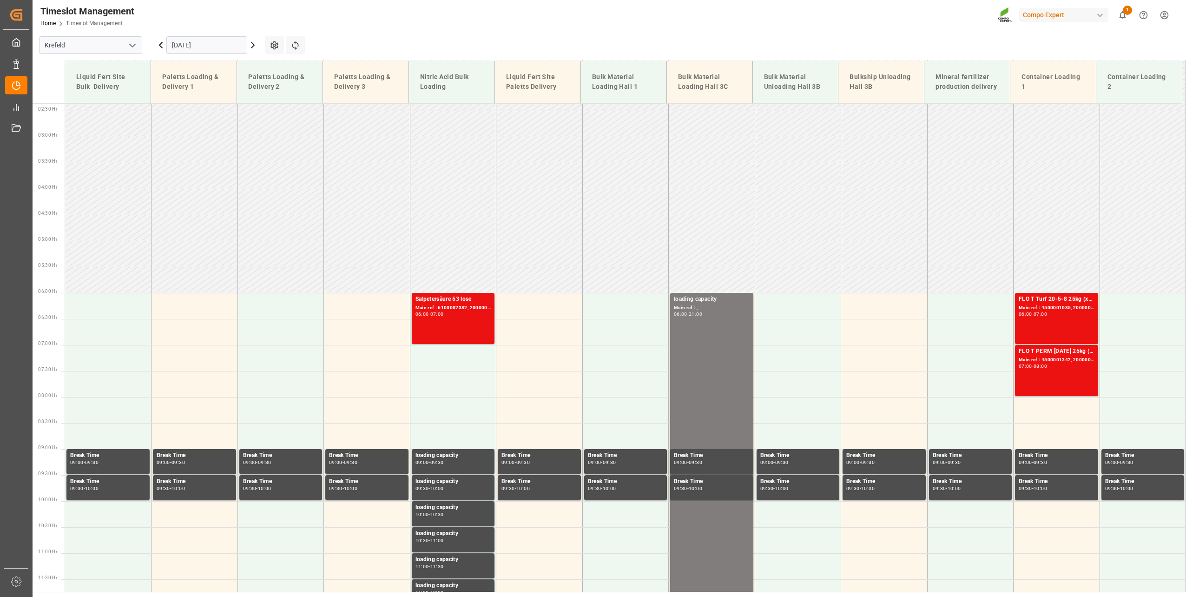
click at [178, 47] on input "[DATE]" at bounding box center [206, 45] width 81 height 18
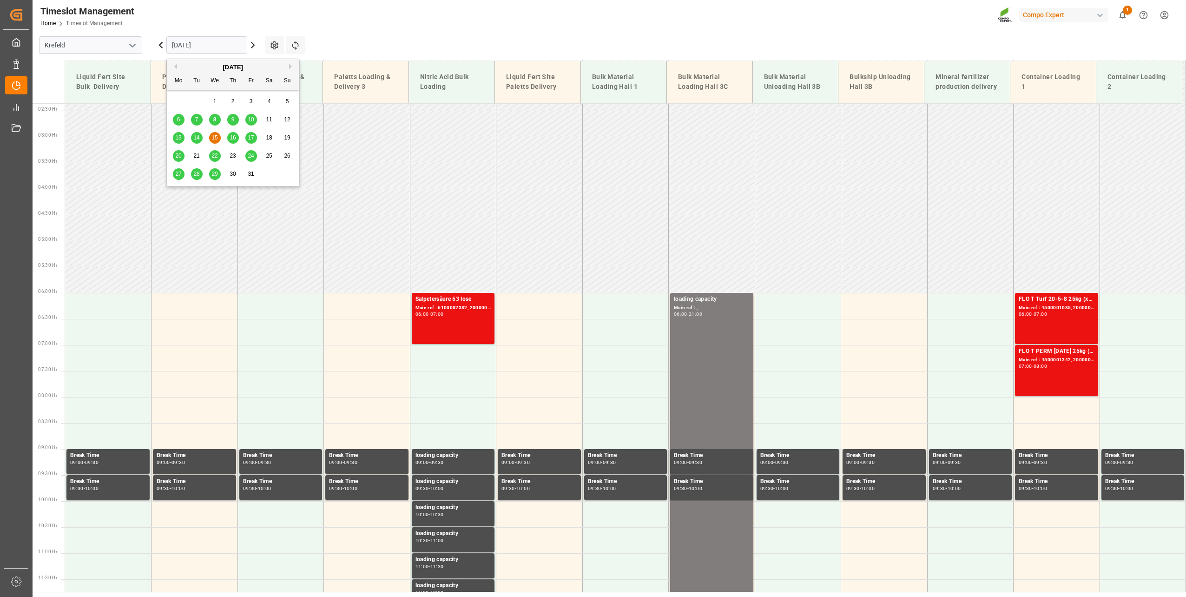
click at [231, 133] on div "16" at bounding box center [233, 137] width 12 height 11
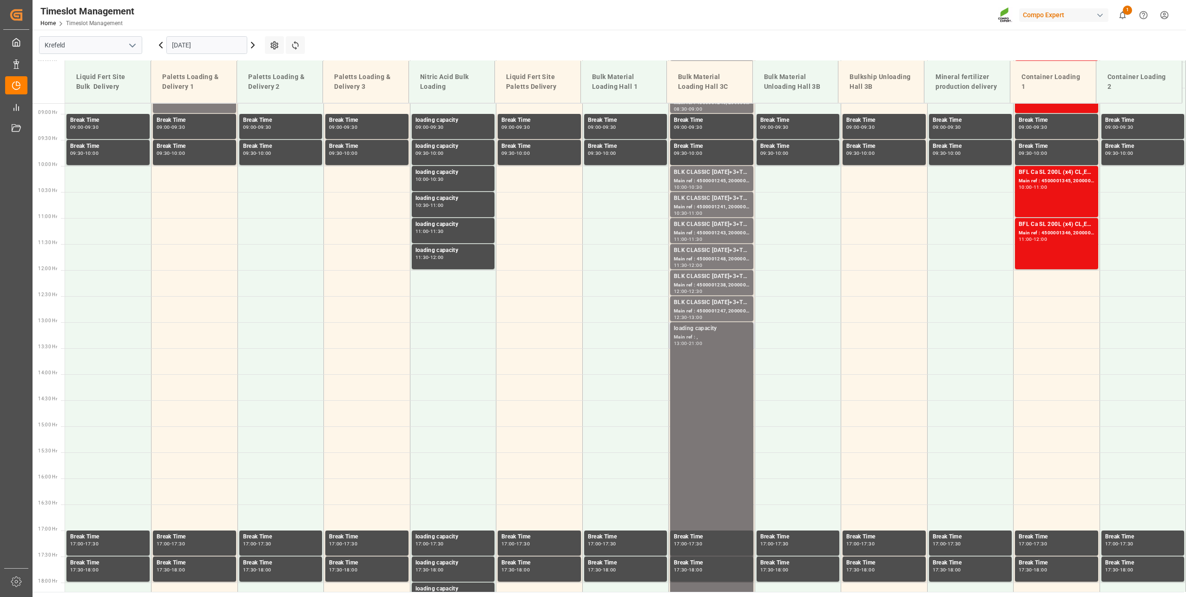
scroll to position [401, 0]
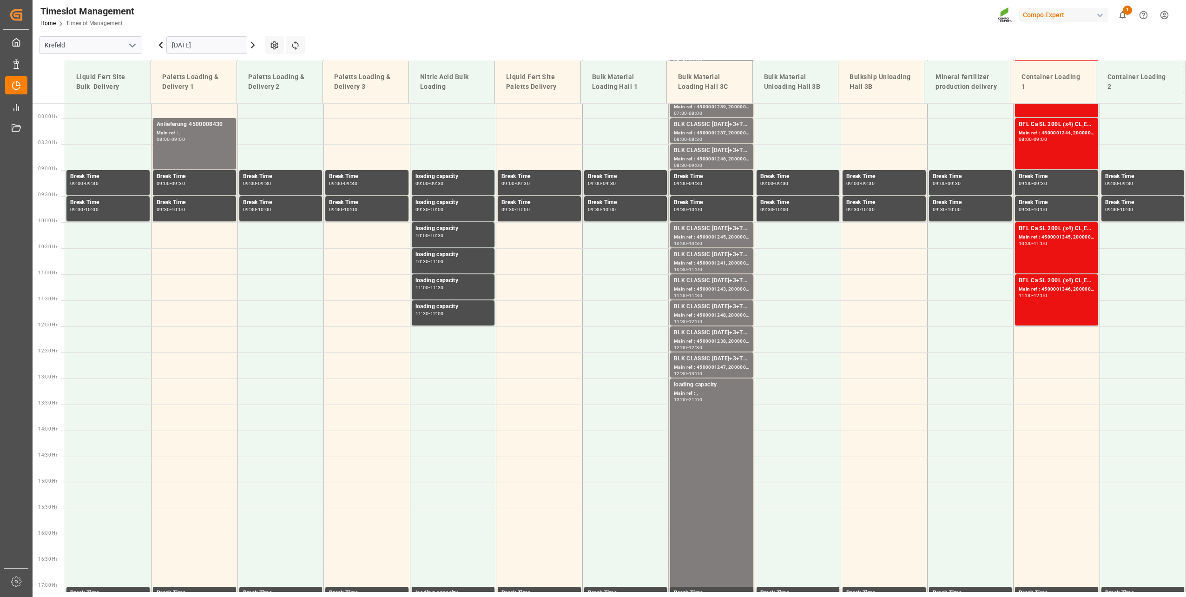
click at [205, 35] on div "[DATE]" at bounding box center [207, 45] width 116 height 31
click at [203, 39] on input "[DATE]" at bounding box center [206, 45] width 81 height 18
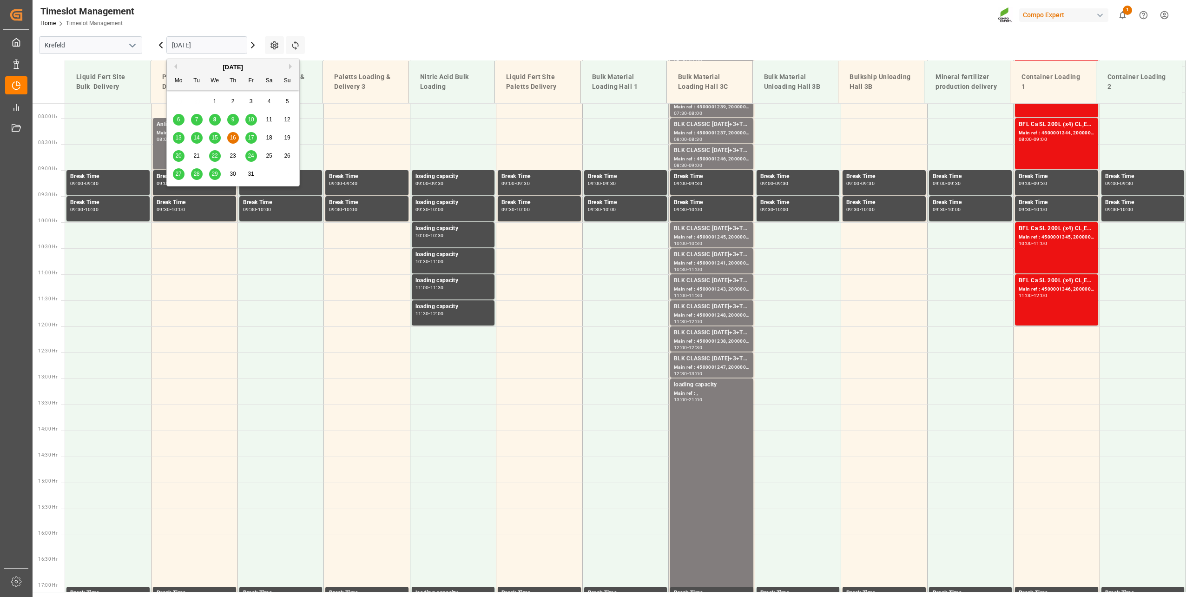
click at [236, 118] on div "9" at bounding box center [233, 119] width 12 height 11
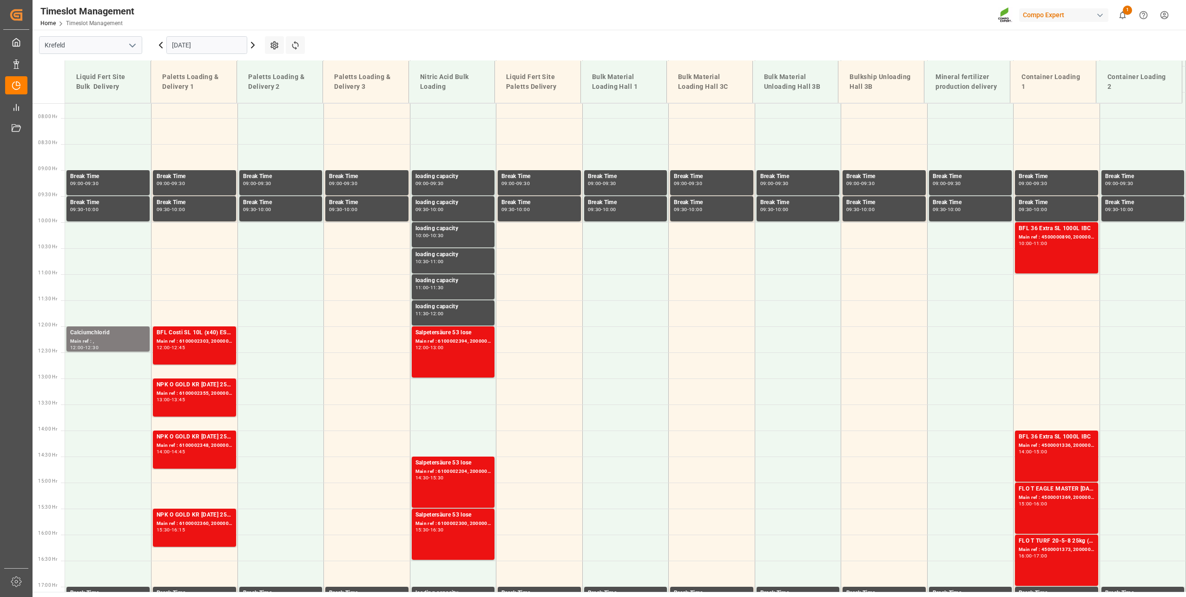
click at [205, 47] on input "[DATE]" at bounding box center [206, 45] width 81 height 18
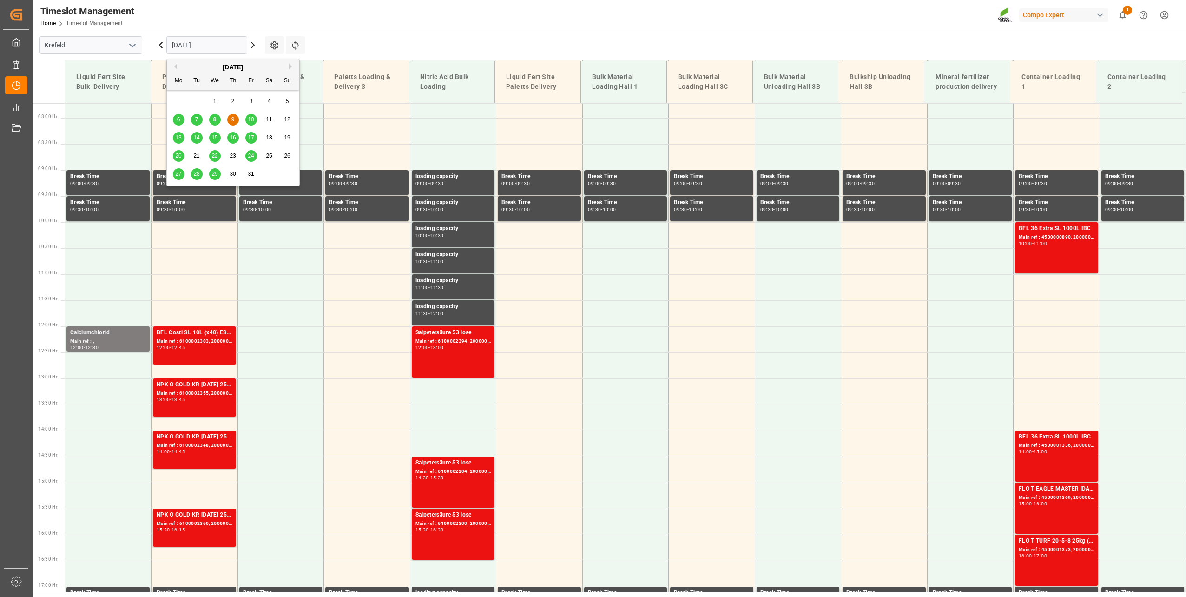
click at [217, 120] on div "8" at bounding box center [215, 119] width 12 height 11
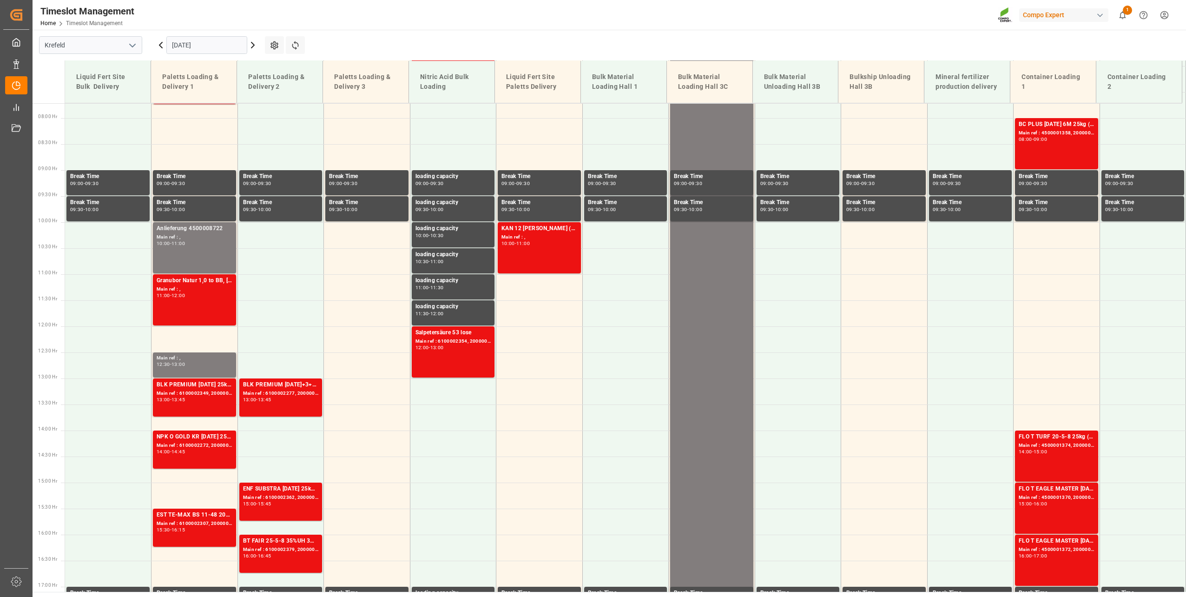
scroll to position [634, 0]
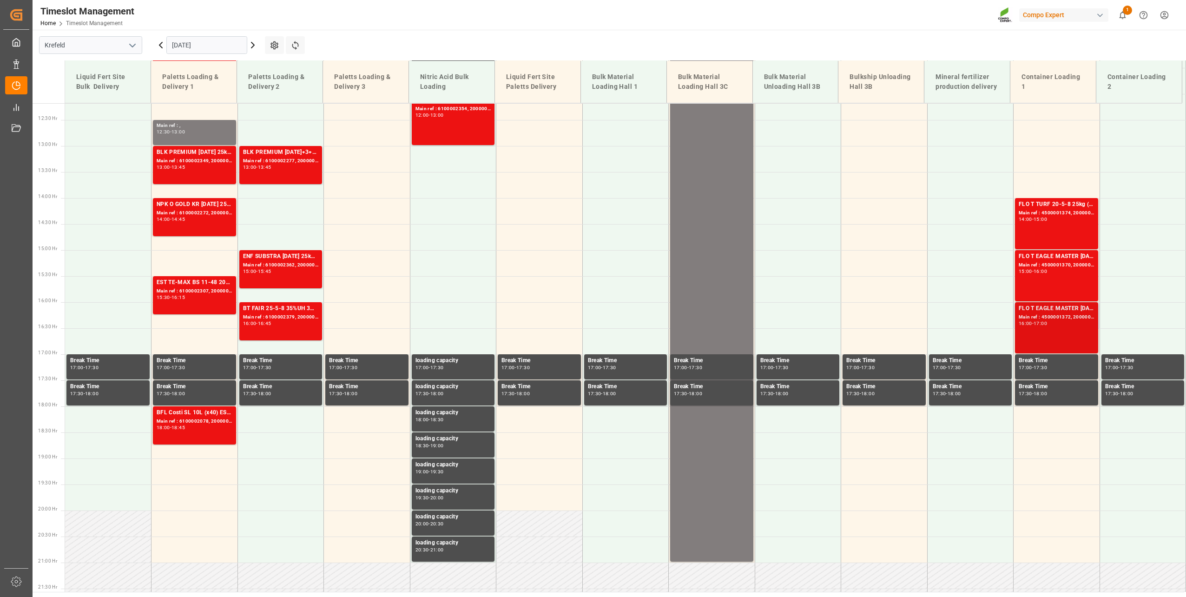
click at [1048, 326] on div "FLO T EAGLE MASTER [DATE] 25kg (x42) WW Main ref : 4500001372, 2000000989 16:00…" at bounding box center [1056, 327] width 76 height 47
click at [1053, 280] on div "FLO T EAGLE MASTER [DATE] 25kg (x42) WW Main ref : 4500001370, 2000000989 15:00…" at bounding box center [1056, 275] width 76 height 47
click at [1053, 225] on div "FLO T TURF 20-5-8 25kg (x42) WW Main ref : 4500001374, 2000000989 14:00 - 15:00" at bounding box center [1056, 223] width 76 height 47
click at [1046, 320] on div "Main ref : 4500001372, 2000000989" at bounding box center [1056, 317] width 76 height 8
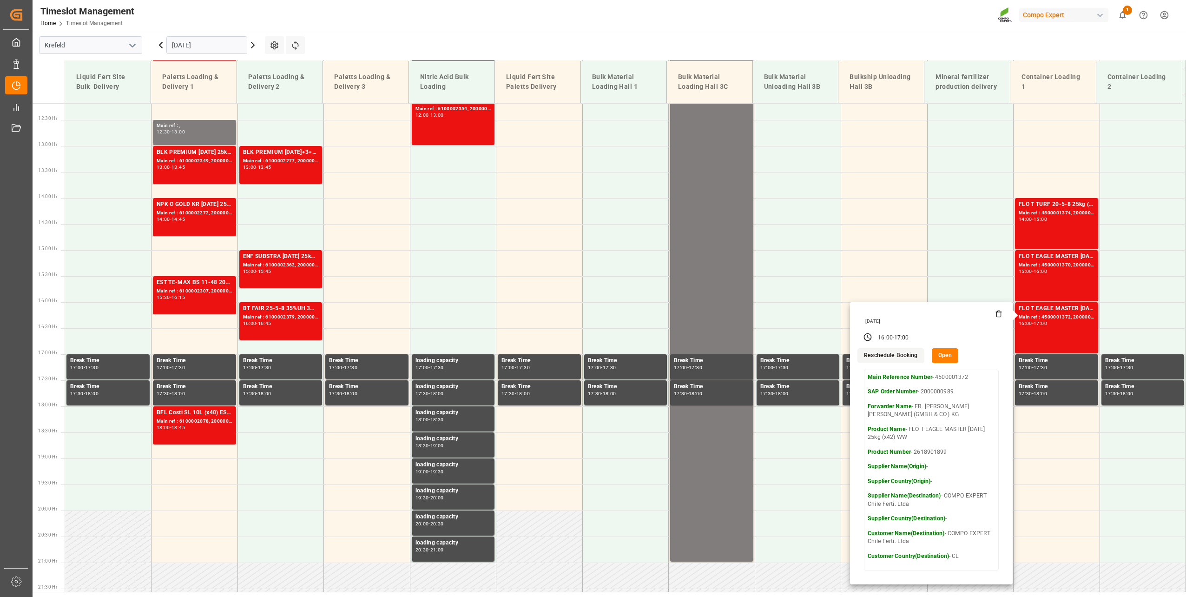
click at [890, 352] on button "Reschedule Booking" at bounding box center [890, 355] width 66 height 15
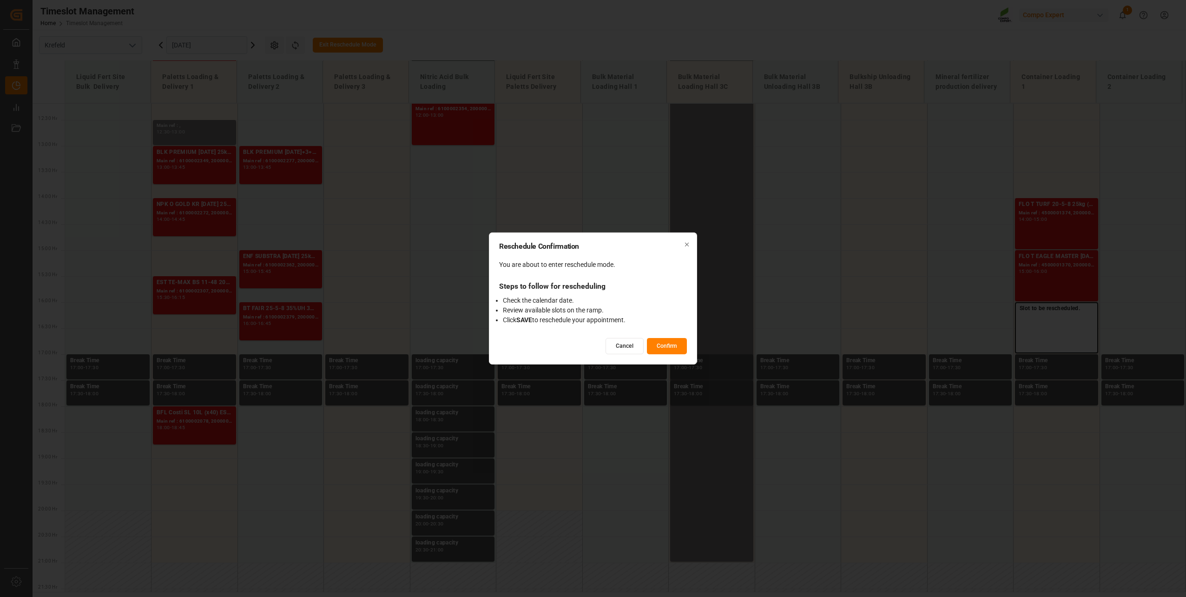
click at [674, 345] on button "Confirm" at bounding box center [667, 346] width 40 height 16
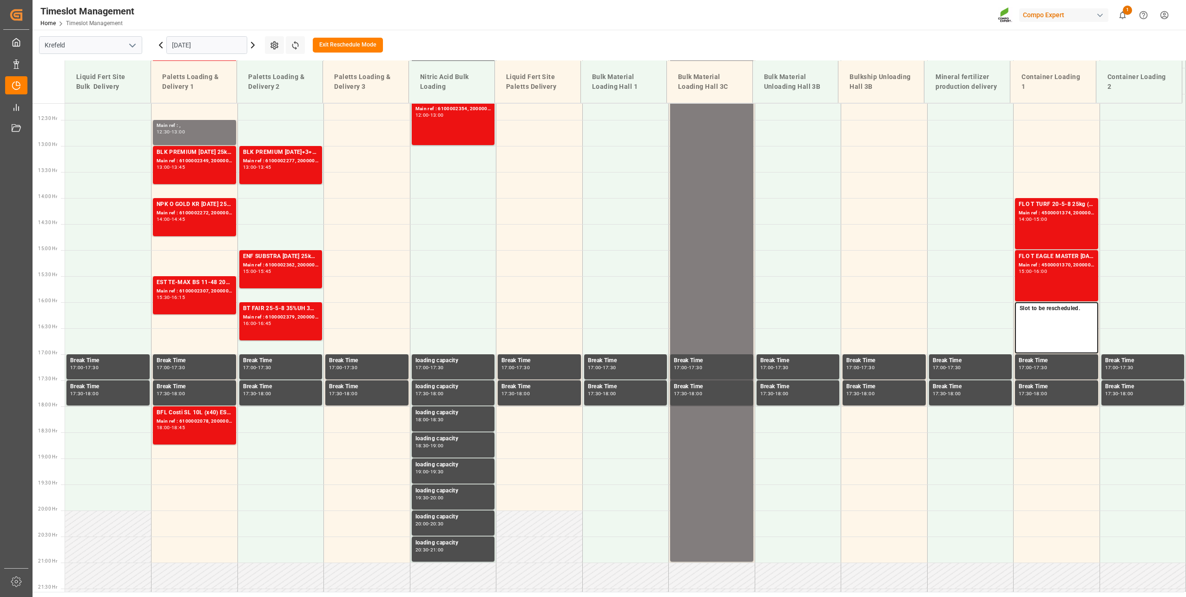
click at [252, 44] on icon at bounding box center [252, 44] width 11 height 11
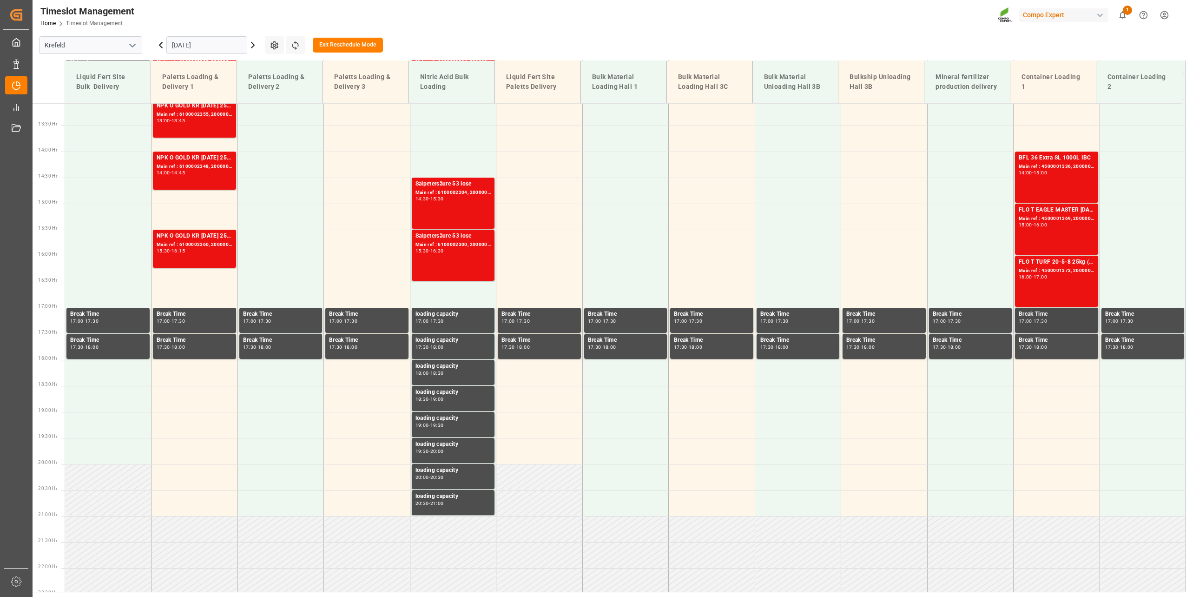
scroll to position [587, 0]
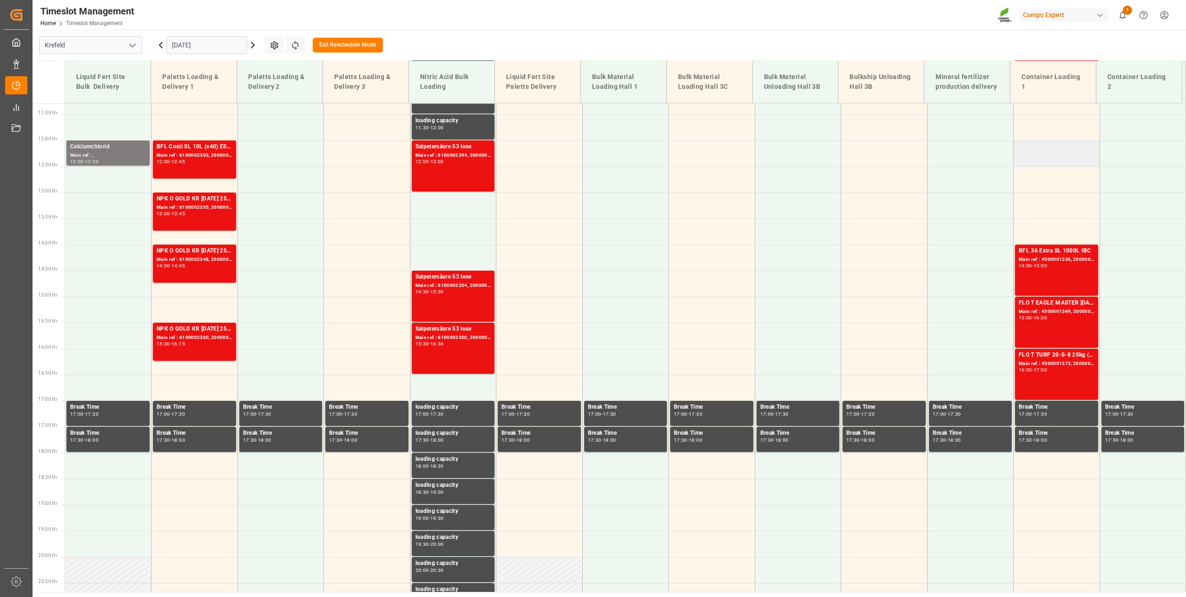
click at [1036, 156] on td at bounding box center [1056, 153] width 86 height 26
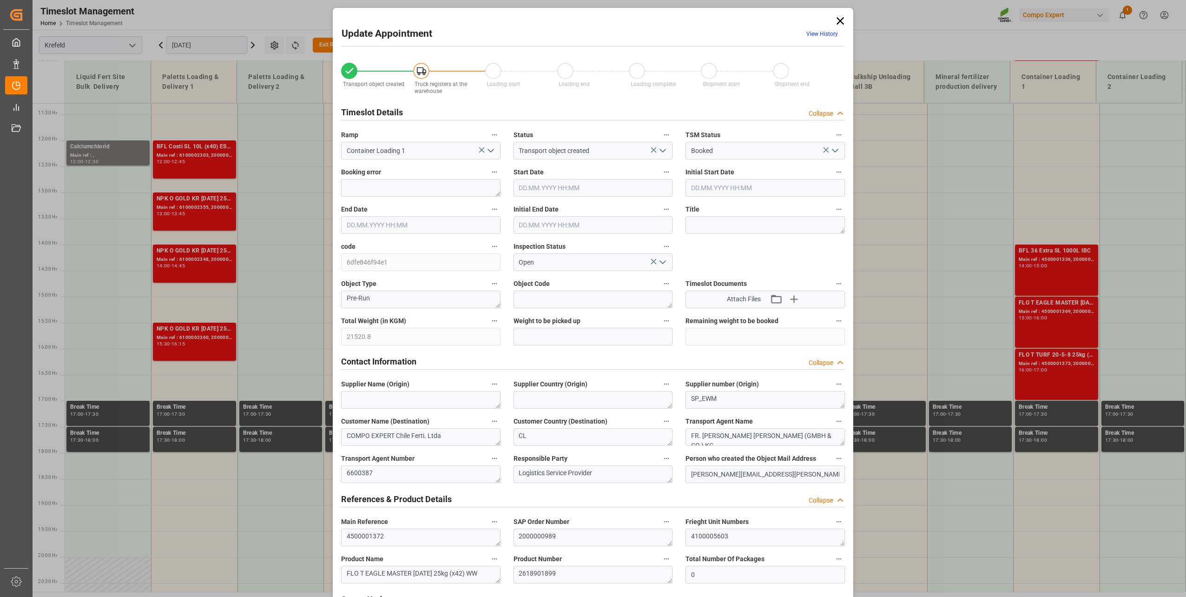
type input "21520.8"
type input "0"
type input "[DATE] 12:00"
type input "[DATE] 16:00"
type input "[DATE] 12:30"
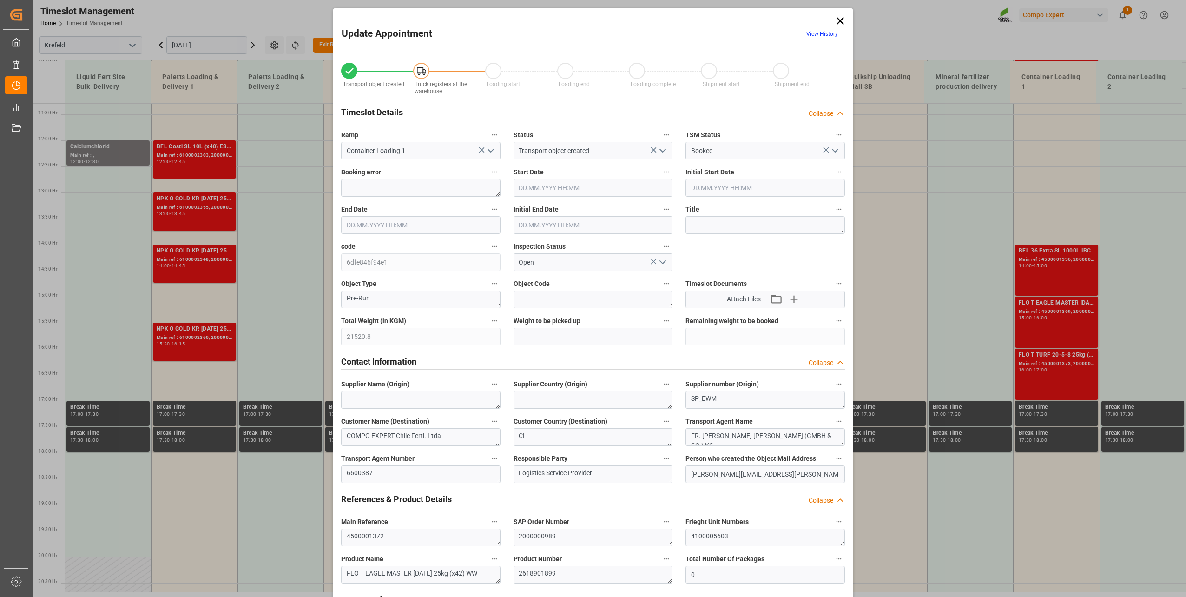
type input "[DATE] 16:30"
type input "[DATE] 08:48"
type input "[DATE] 07:32"
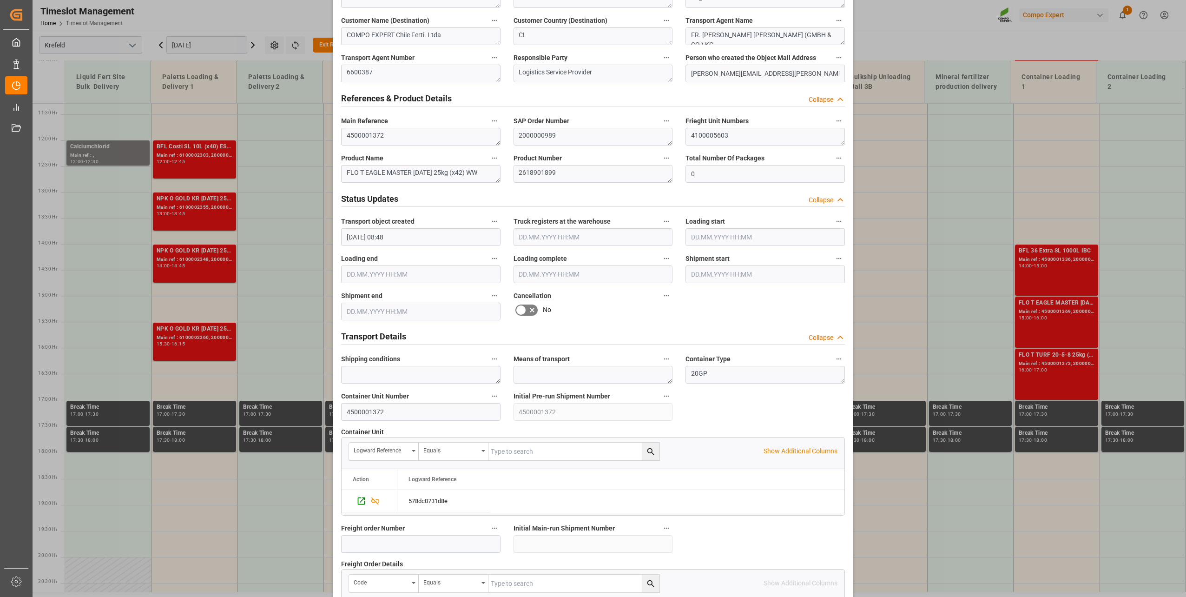
scroll to position [693, 0]
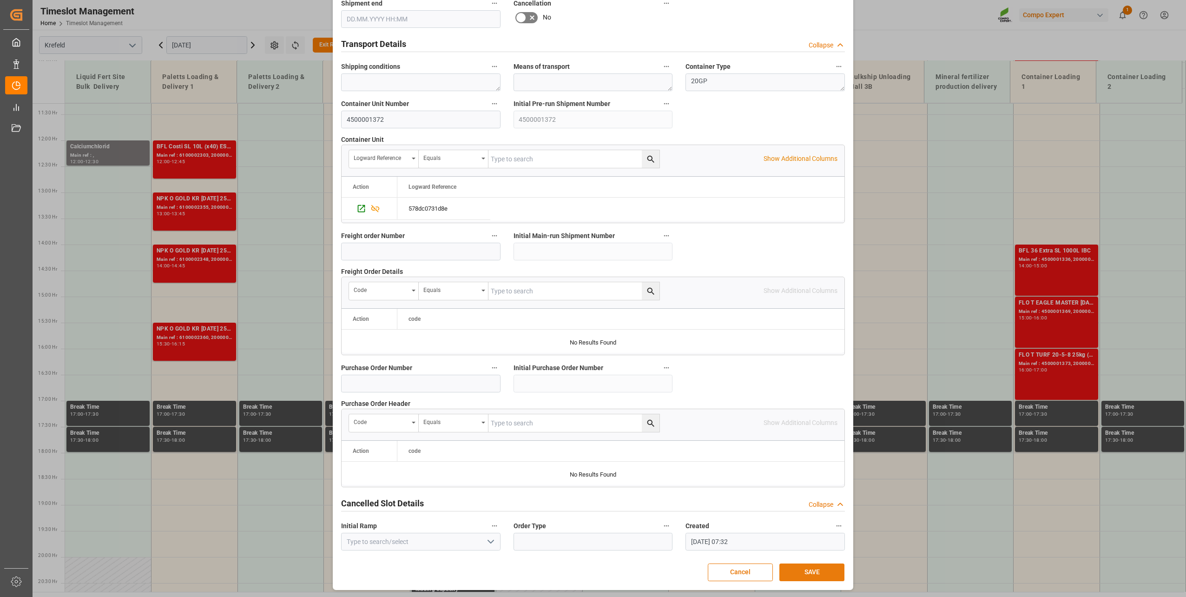
click at [801, 568] on button "SAVE" at bounding box center [811, 572] width 65 height 18
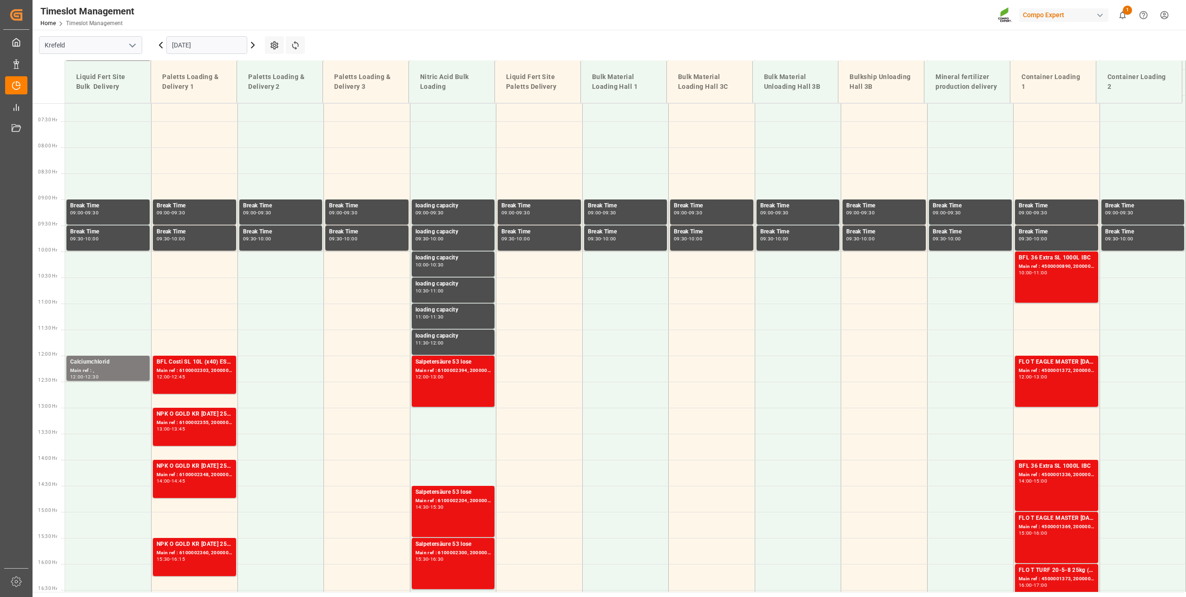
scroll to position [576, 0]
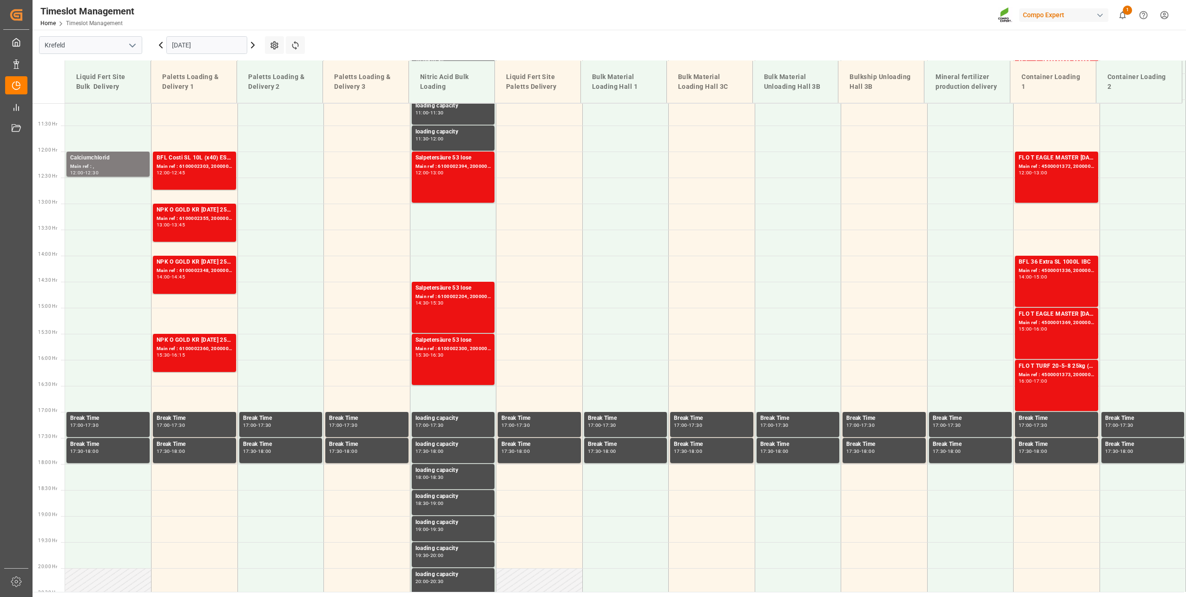
click at [202, 39] on input "[DATE]" at bounding box center [206, 45] width 81 height 18
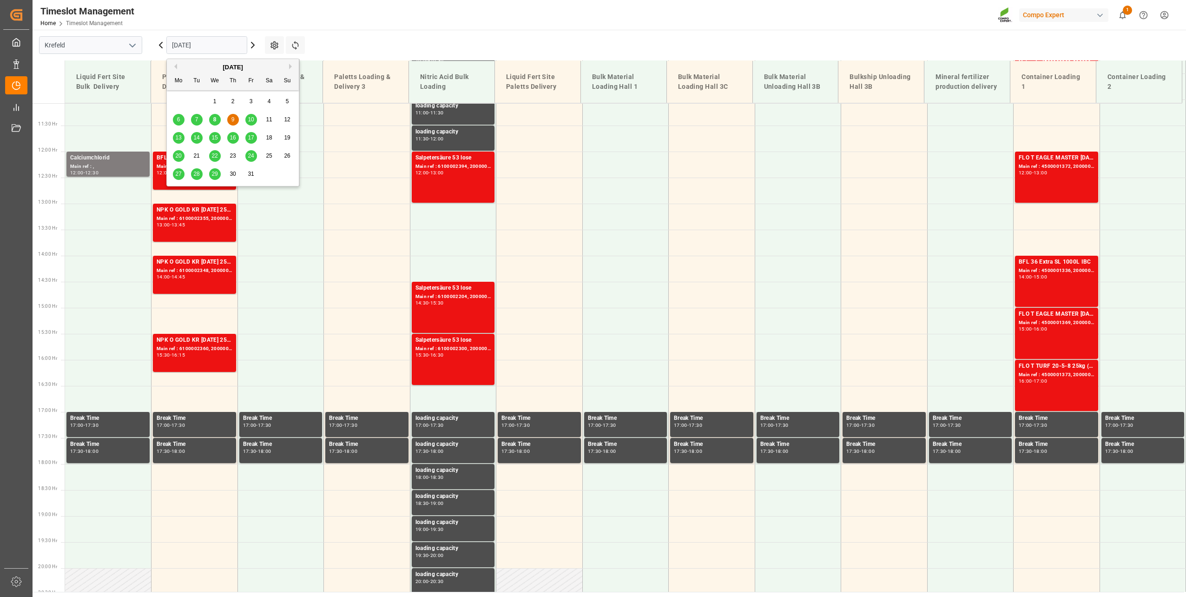
click at [162, 45] on icon at bounding box center [160, 44] width 11 height 11
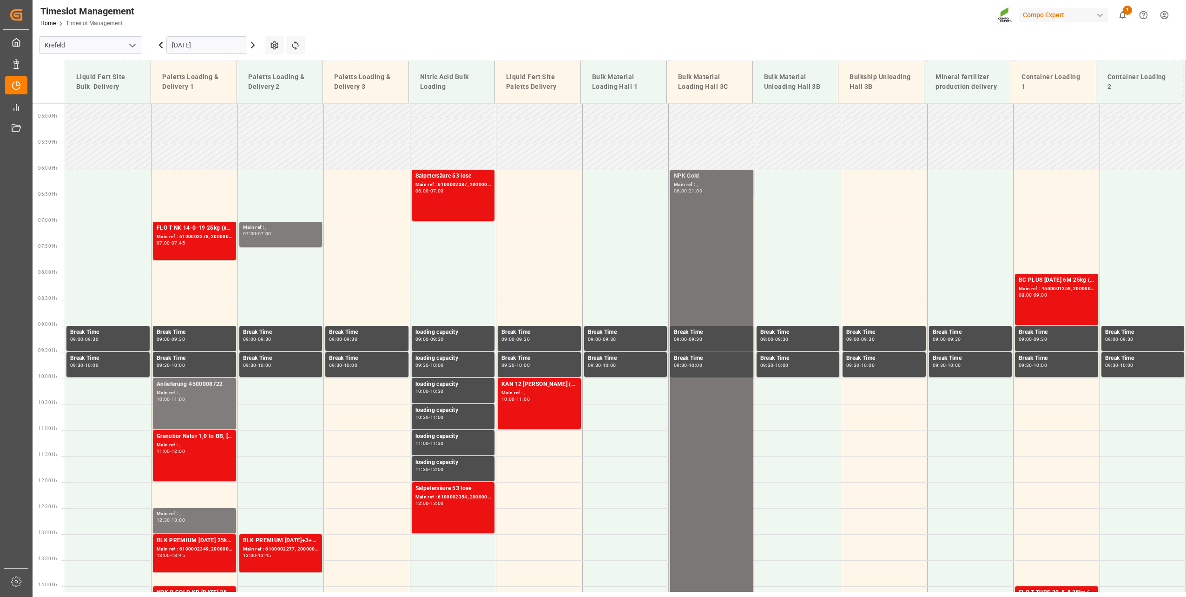
scroll to position [407, 0]
